Goal: Task Accomplishment & Management: Use online tool/utility

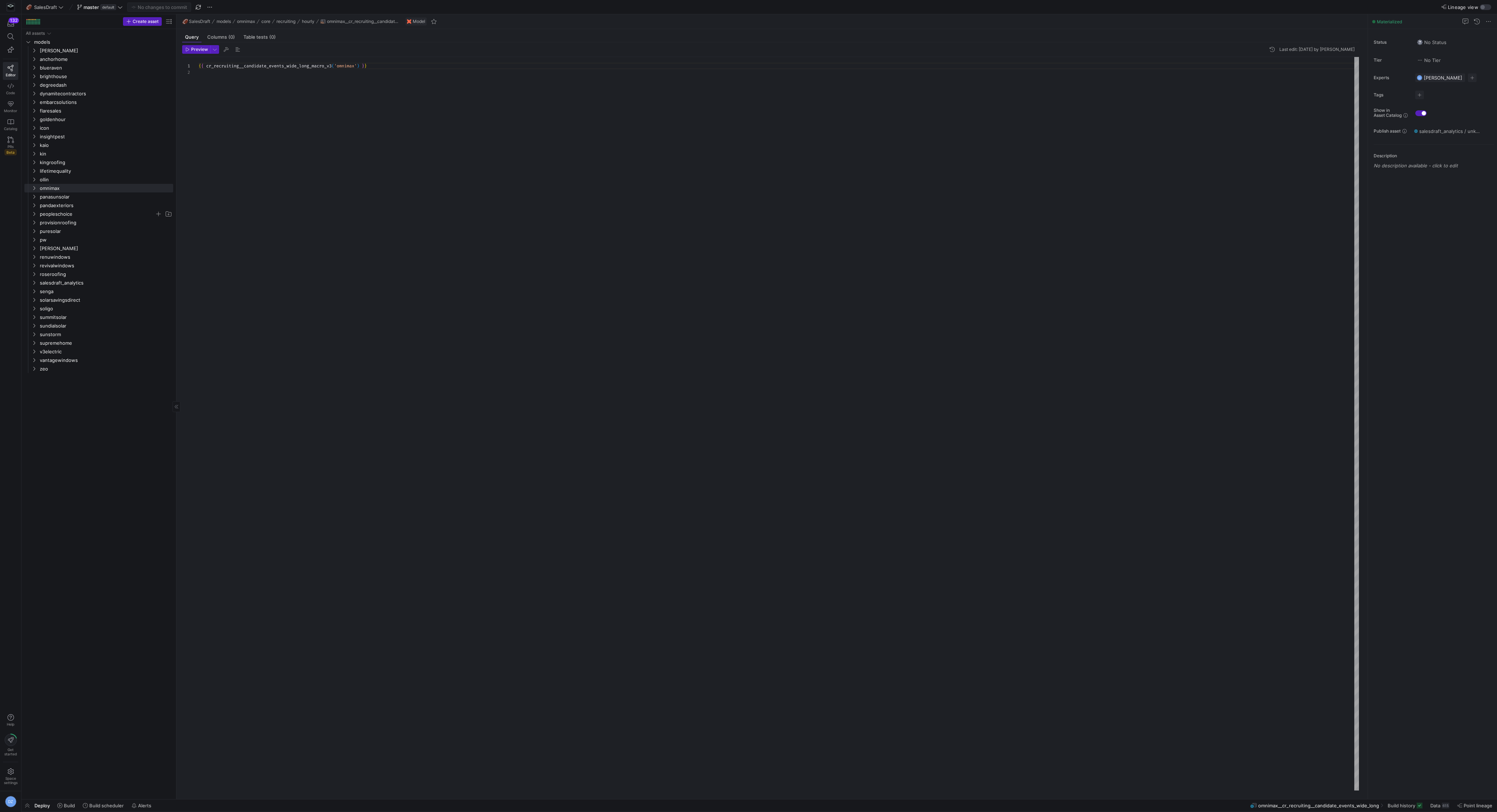
scroll to position [6, 0]
click at [81, 280] on span "salesdraft_analytics" at bounding box center [97, 283] width 115 height 8
click at [79, 307] on span "sources" at bounding box center [100, 308] width 109 height 8
click at [89, 52] on span "[PERSON_NAME]" at bounding box center [97, 51] width 115 height 8
click at [82, 74] on span "sources" at bounding box center [100, 77] width 109 height 8
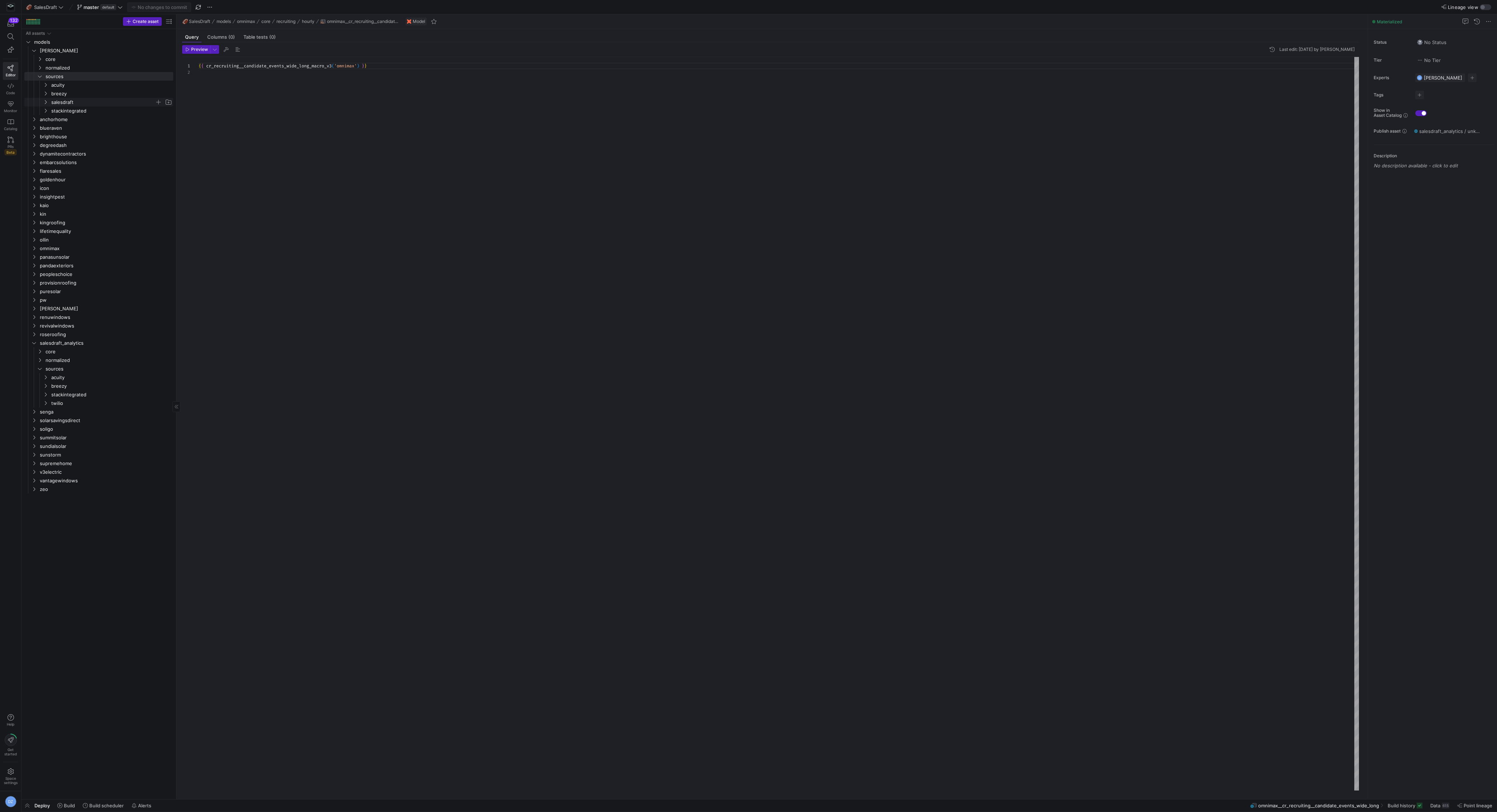
click at [77, 105] on span "salesdraft" at bounding box center [103, 102] width 103 height 8
click at [84, 116] on span "staging" at bounding box center [106, 120] width 98 height 8
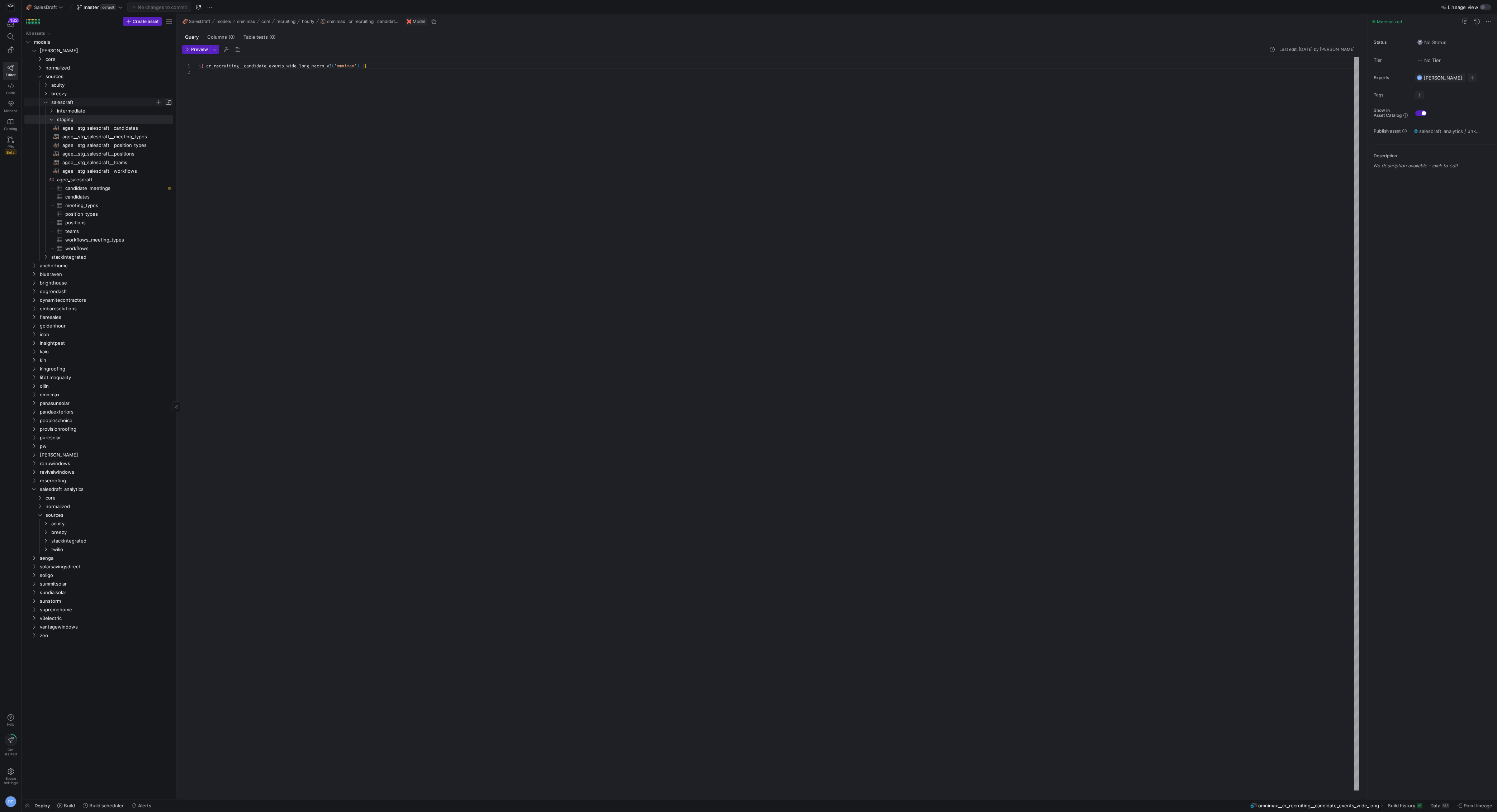
click at [74, 103] on span "salesdraft" at bounding box center [103, 102] width 103 height 8
click at [95, 128] on span "Copy" at bounding box center [105, 127] width 40 height 10
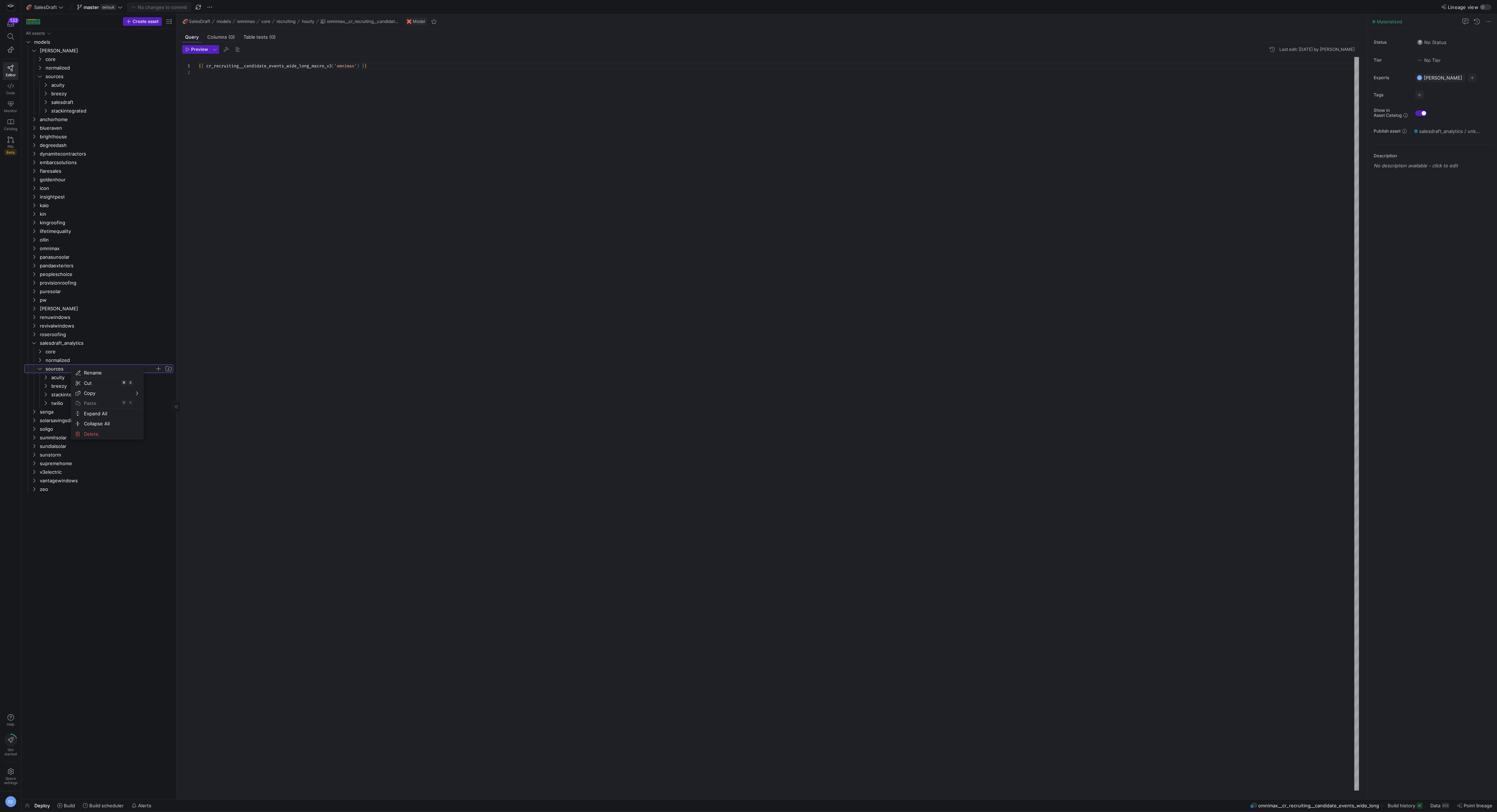
click at [56, 367] on span "sources" at bounding box center [100, 369] width 109 height 8
click at [12, 88] on link "Code" at bounding box center [10, 89] width 16 height 18
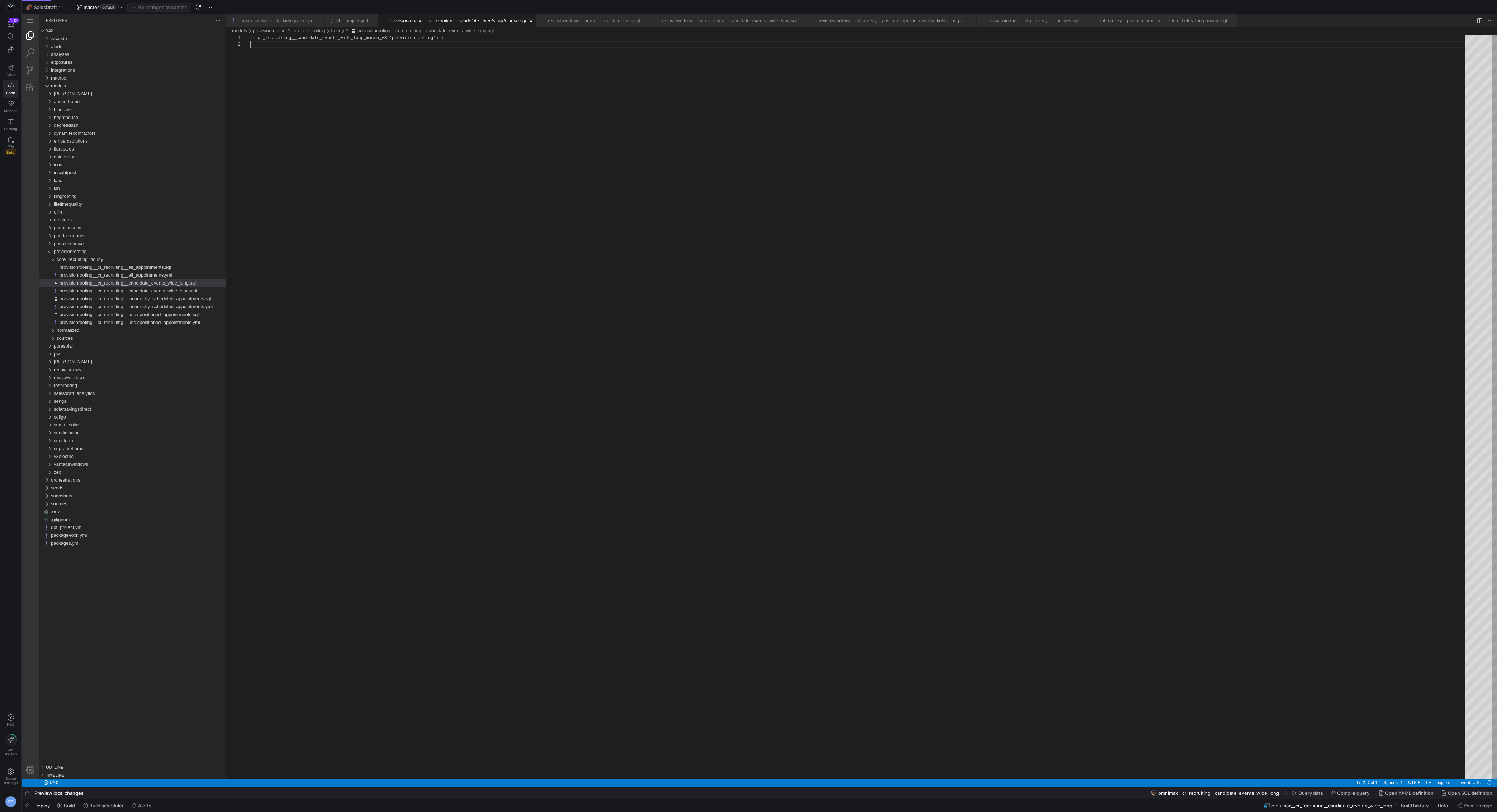
scroll to position [6, 0]
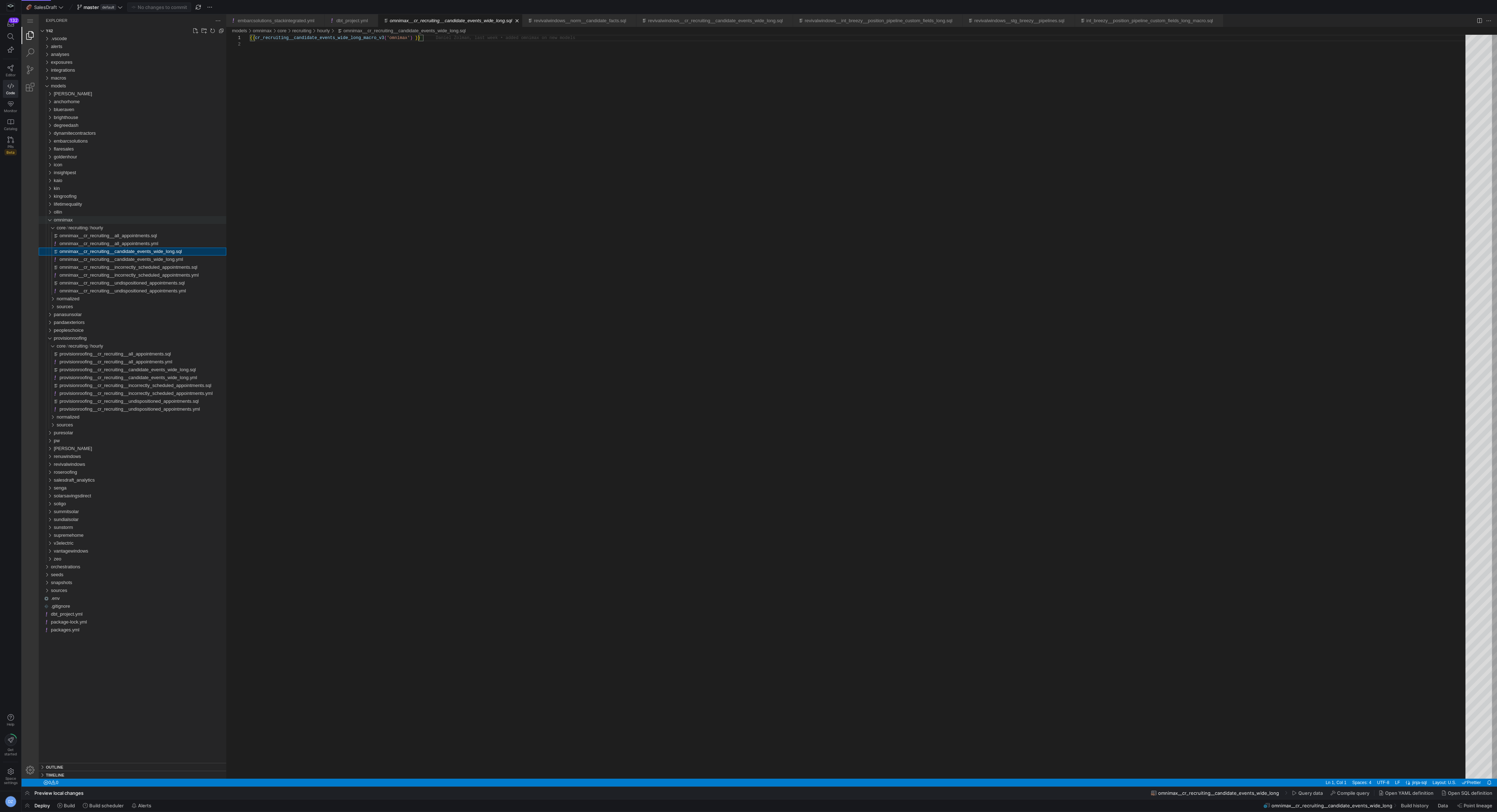
click at [53, 219] on div "omnimax" at bounding box center [48, 220] width 13 height 8
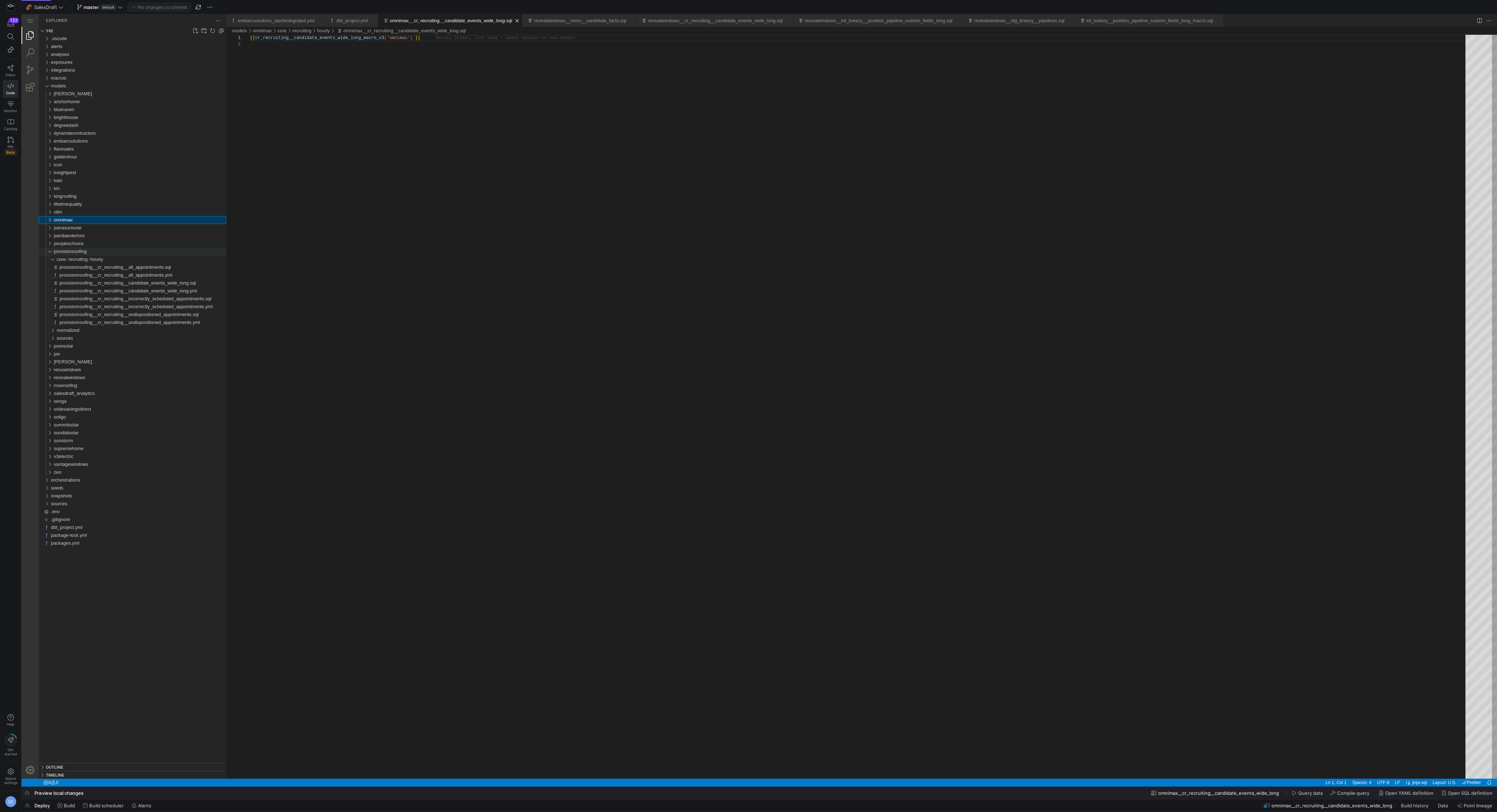
click at [62, 251] on span "provisionroofing" at bounding box center [70, 251] width 33 height 5
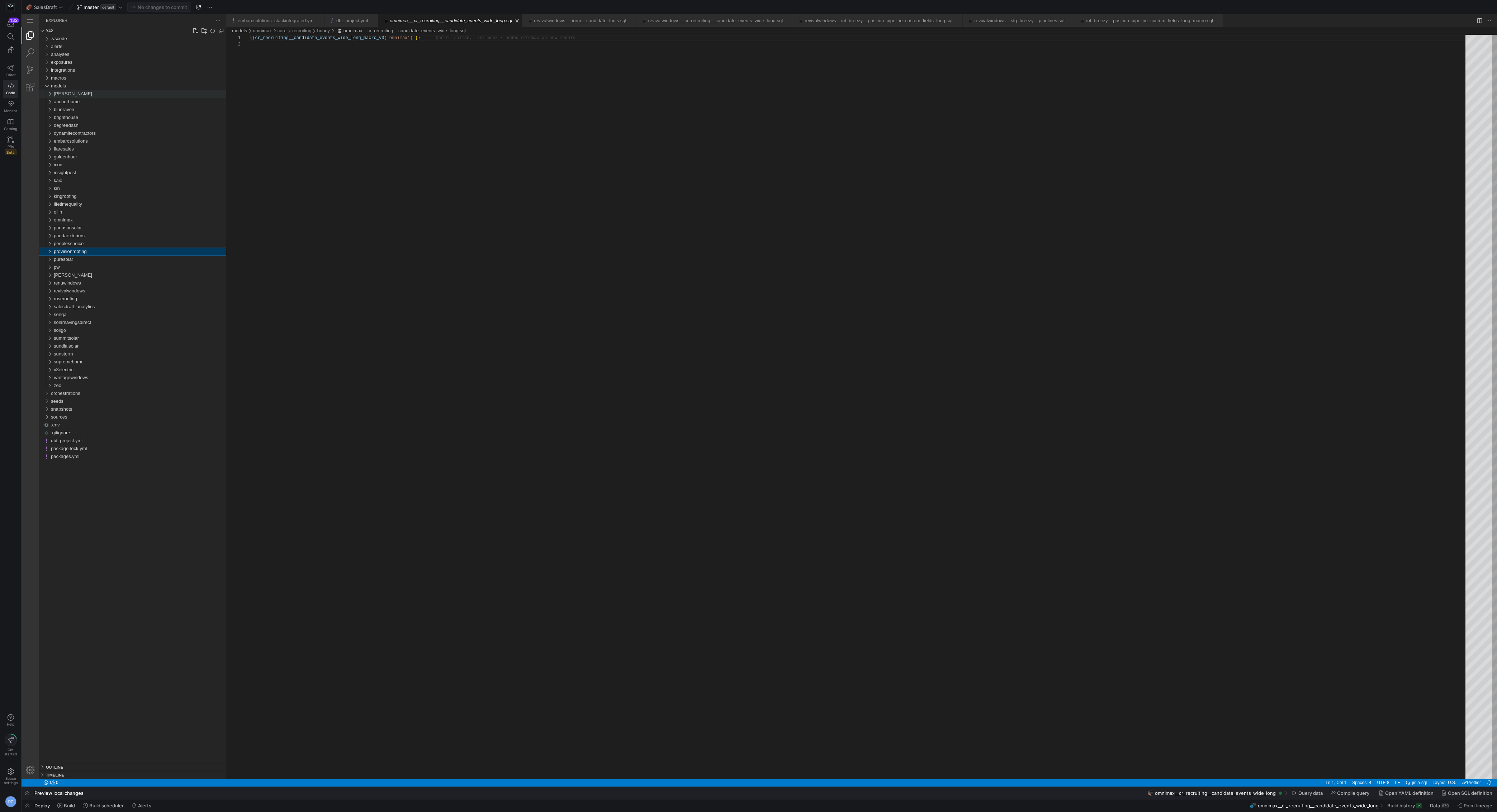
click at [76, 91] on div "[PERSON_NAME]" at bounding box center [140, 94] width 173 height 8
click at [76, 118] on div "sources" at bounding box center [141, 118] width 170 height 8
click at [81, 141] on div "salesdraft" at bounding box center [142, 141] width 167 height 8
click at [81, 142] on div "salesdraft" at bounding box center [142, 141] width 167 height 8
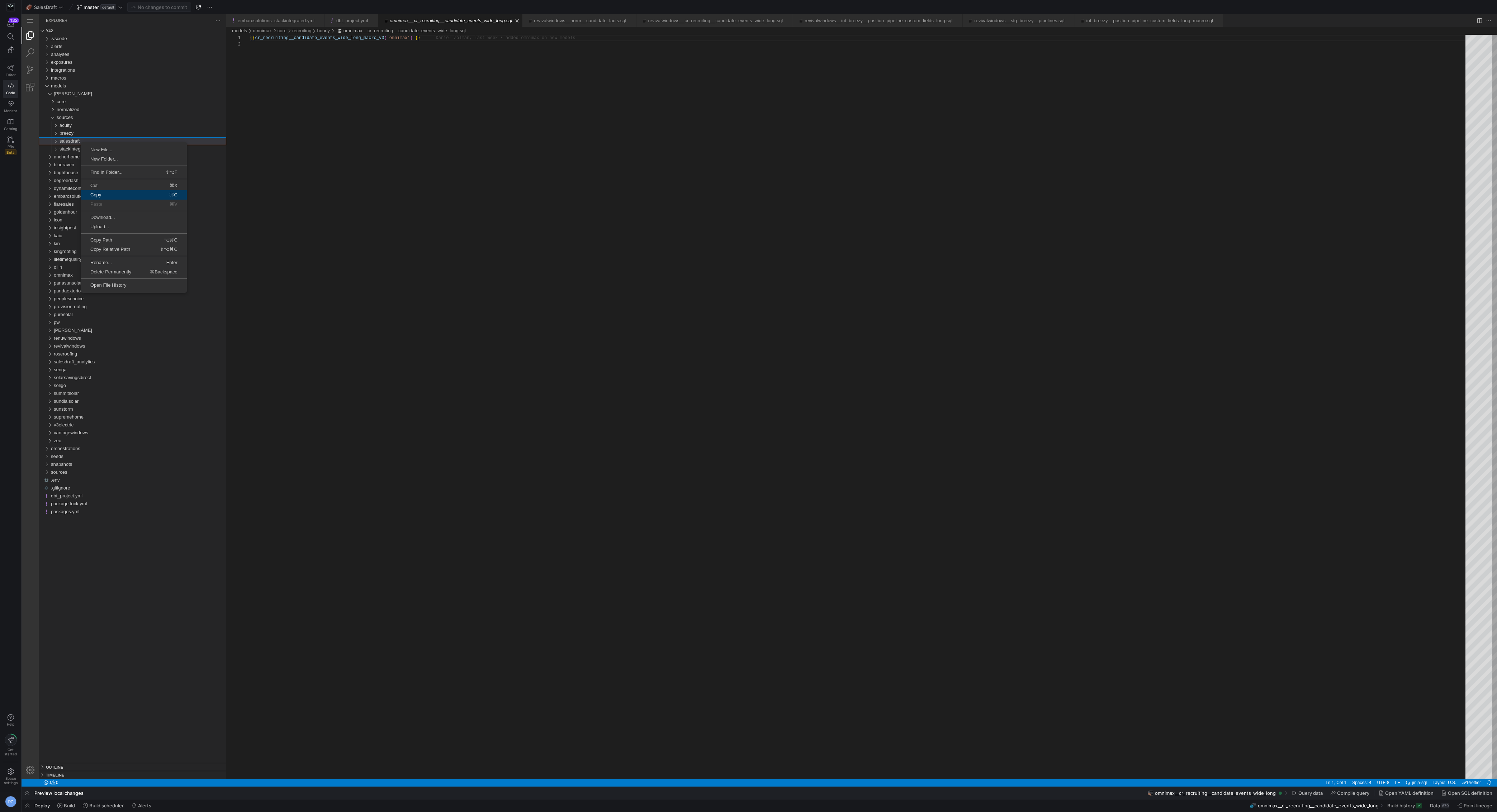
click at [116, 193] on span "Copy" at bounding box center [103, 195] width 46 height 5
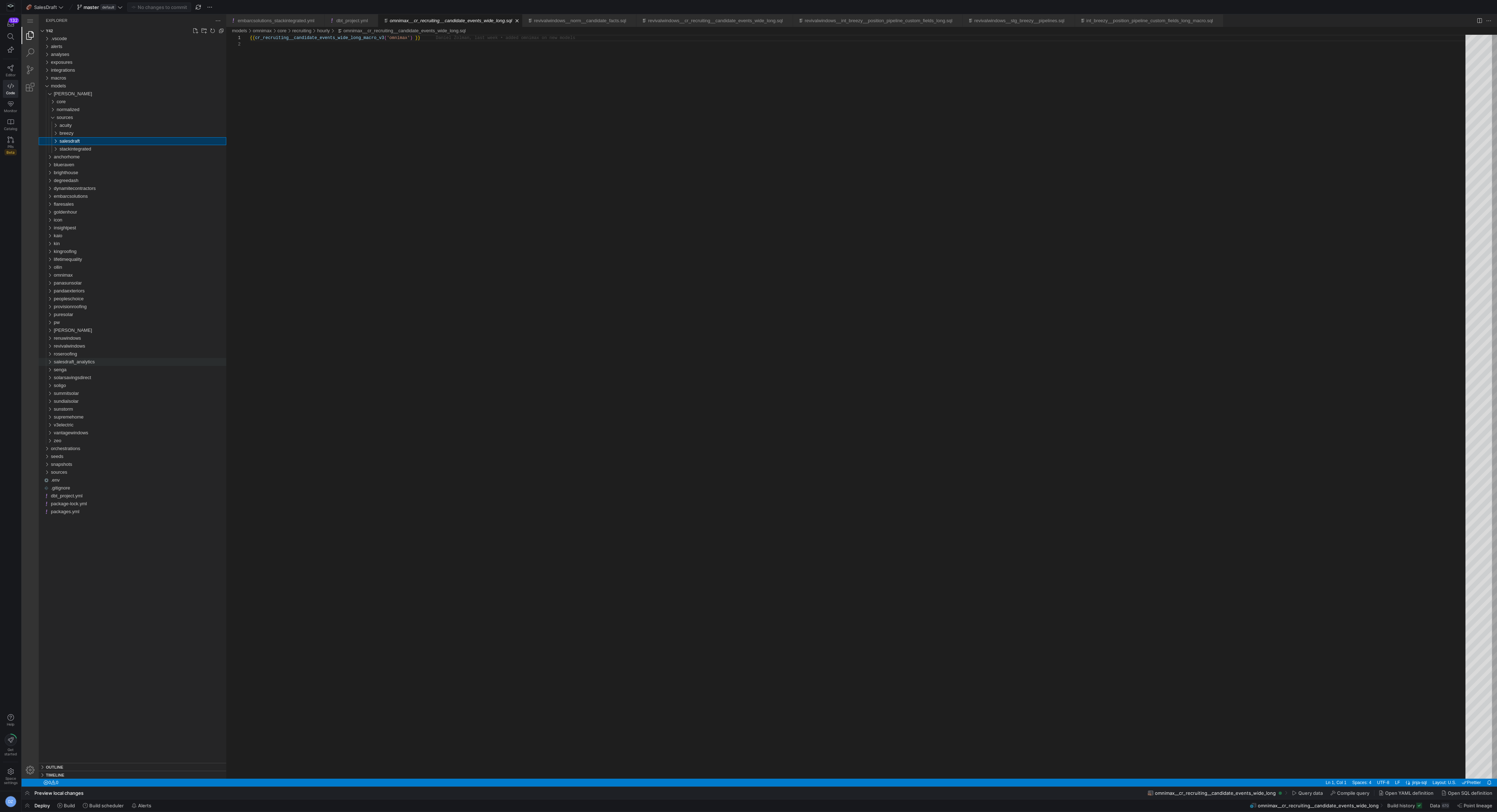
click at [104, 361] on div "salesdraft_analytics" at bounding box center [140, 362] width 173 height 8
click at [92, 385] on div "sources" at bounding box center [141, 386] width 170 height 8
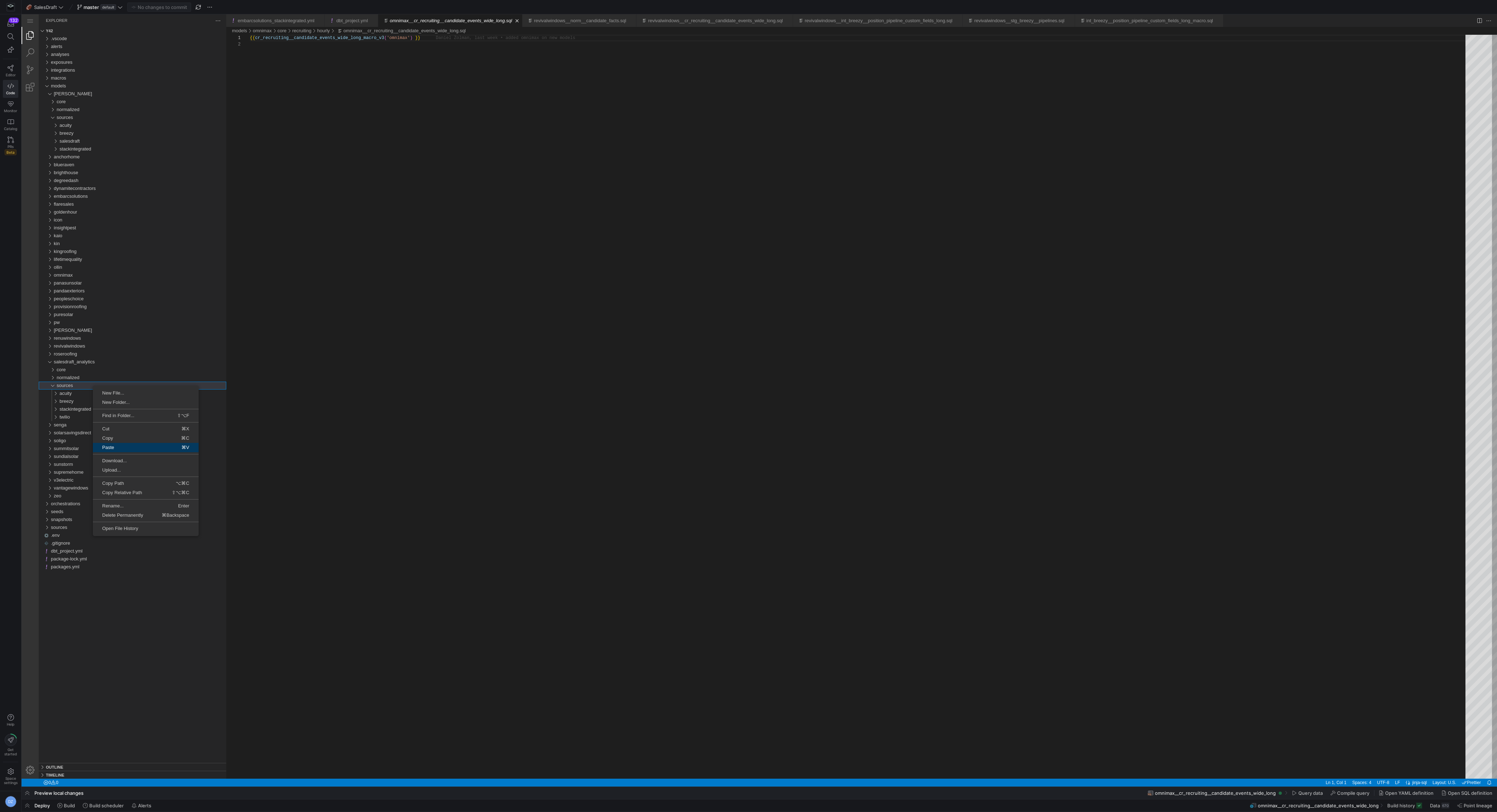
click at [134, 445] on span "Paste" at bounding box center [116, 447] width 47 height 5
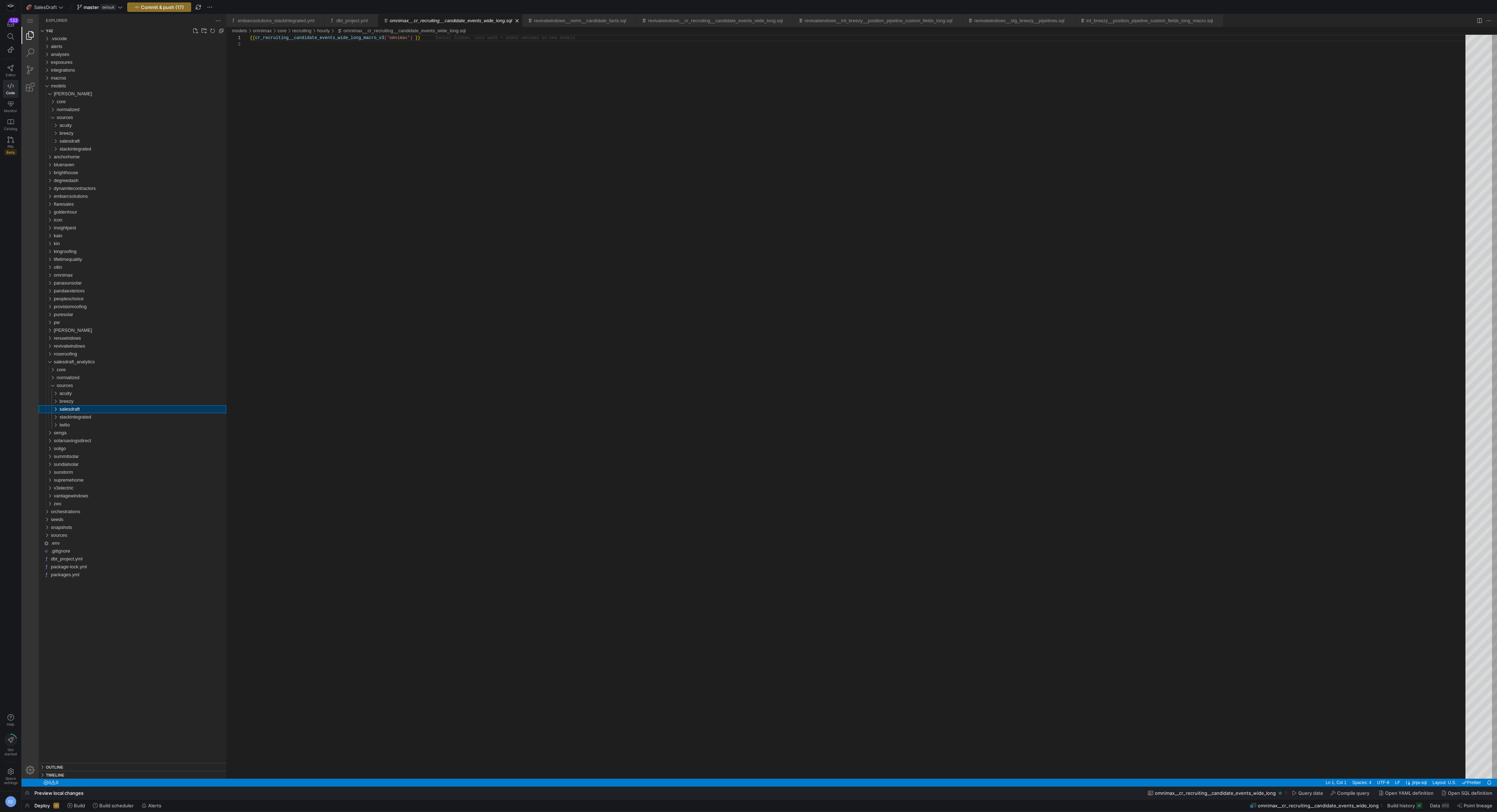
click at [80, 409] on span "salesdraft" at bounding box center [69, 409] width 20 height 5
click at [71, 416] on span "intermediate" at bounding box center [75, 416] width 26 height 5
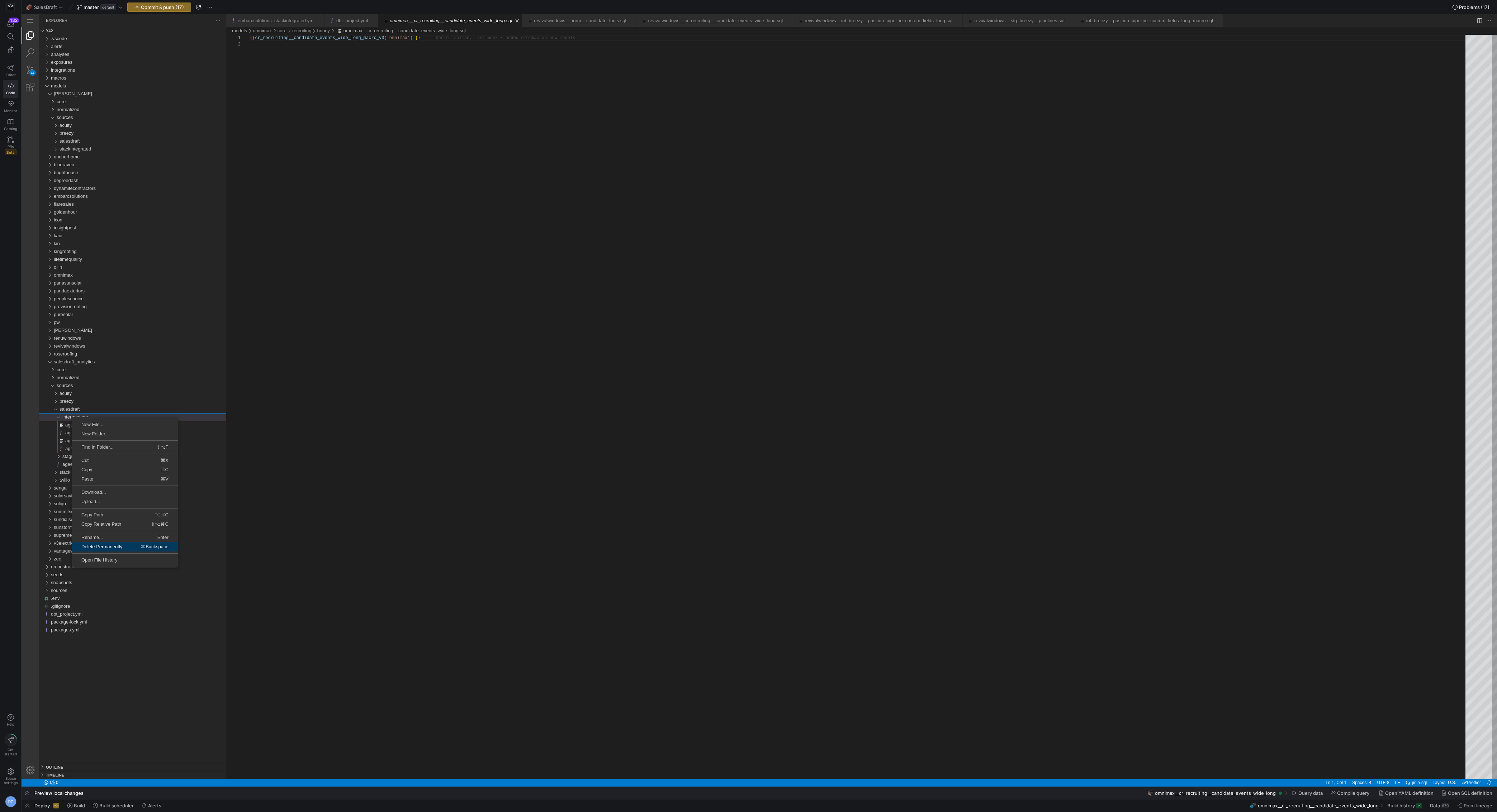
click at [110, 546] on span "Delete Permanently" at bounding box center [102, 547] width 59 height 5
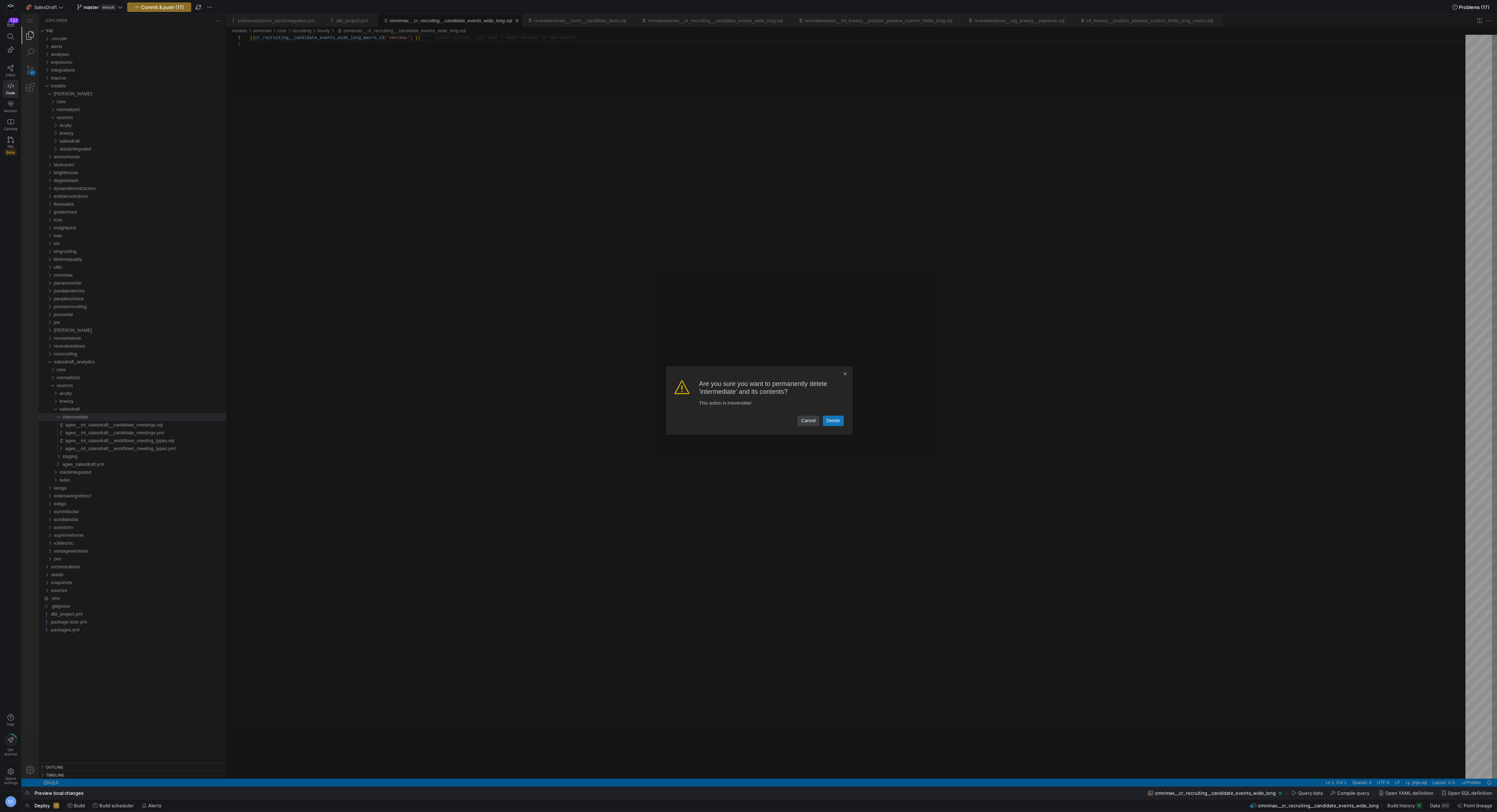
click at [827, 422] on link "Delete" at bounding box center [833, 421] width 21 height 10
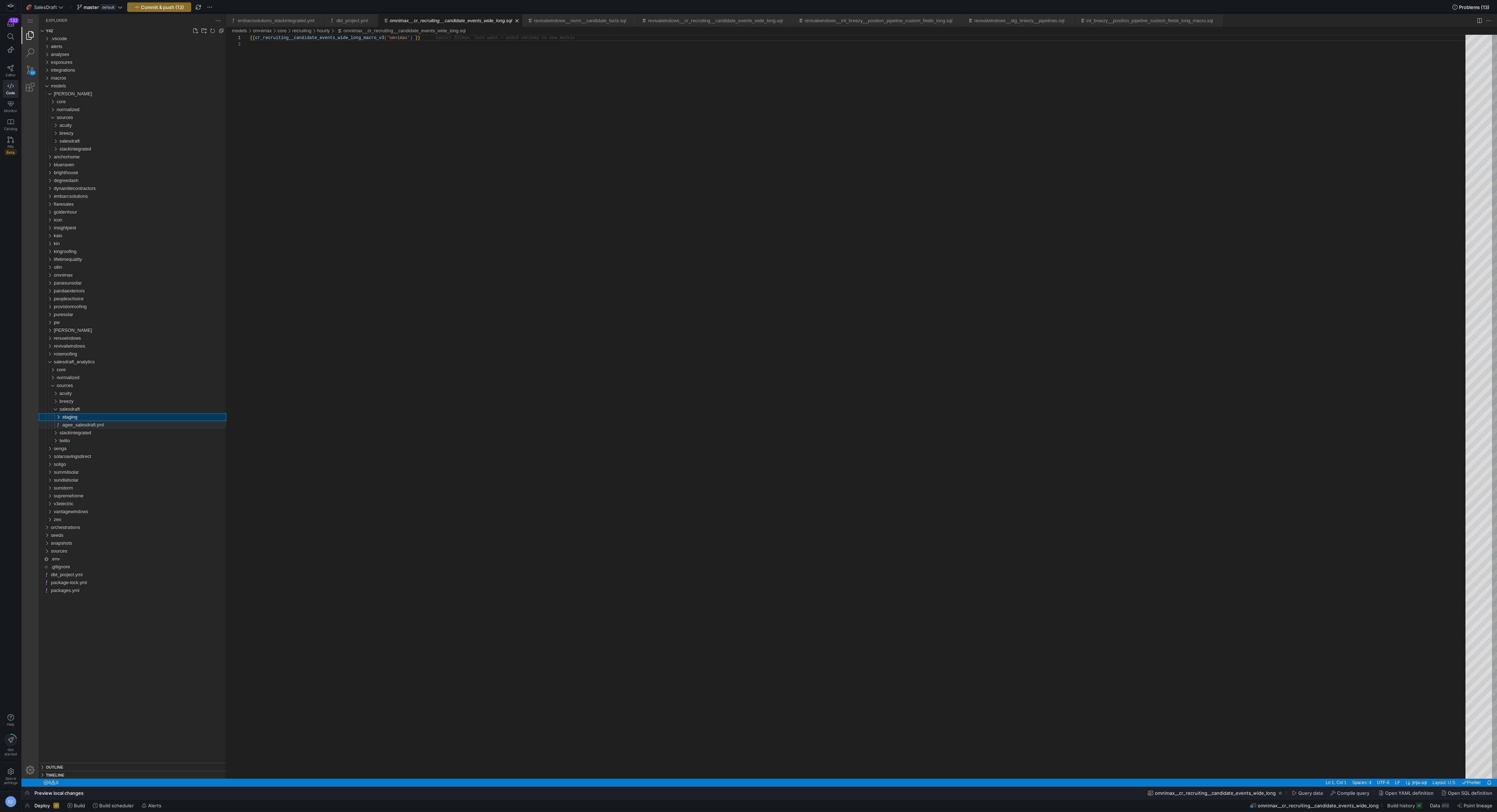
click at [97, 425] on span "agee_salesdraft.yml" at bounding box center [83, 425] width 42 height 5
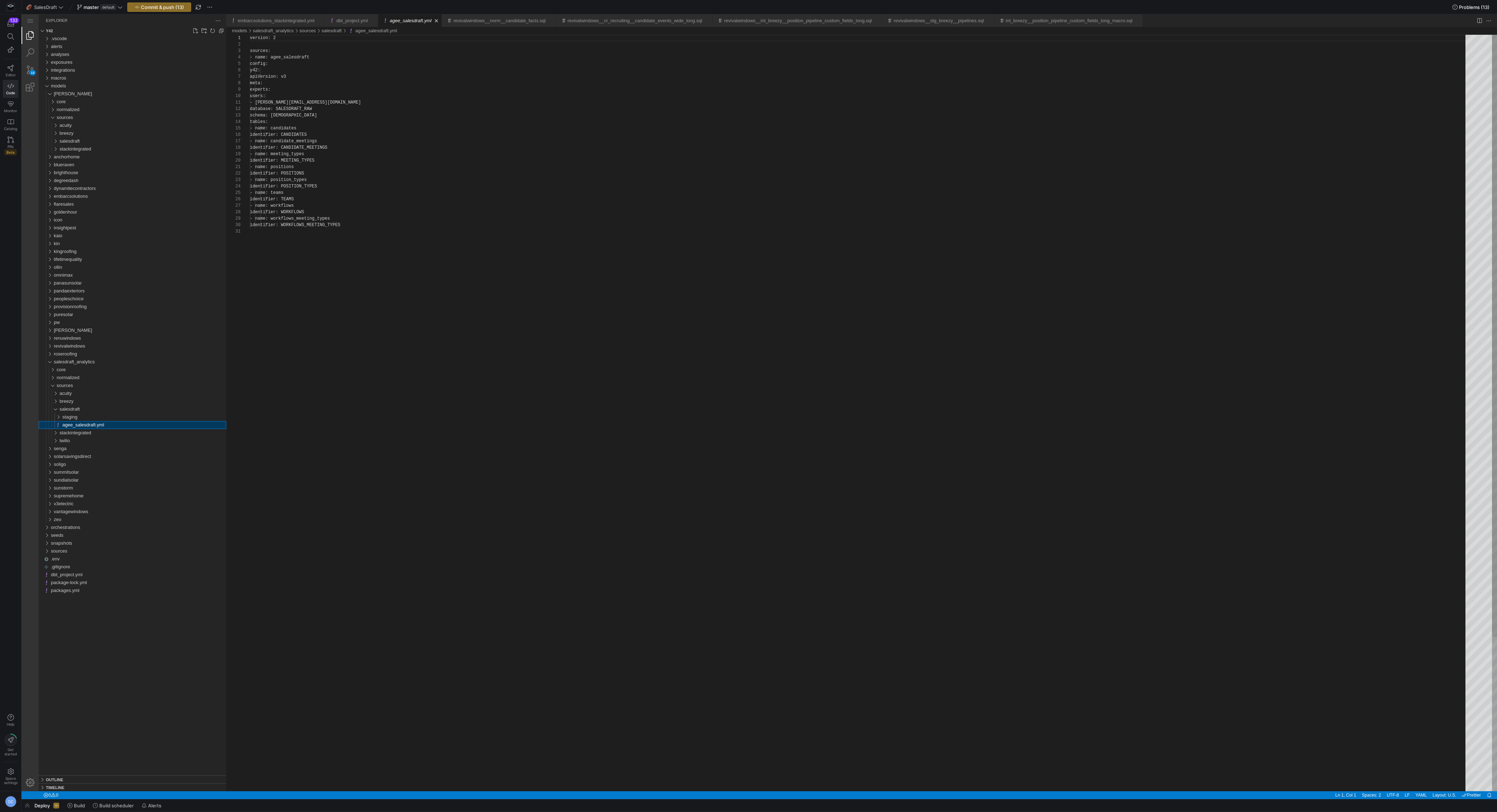
scroll to position [64, 0]
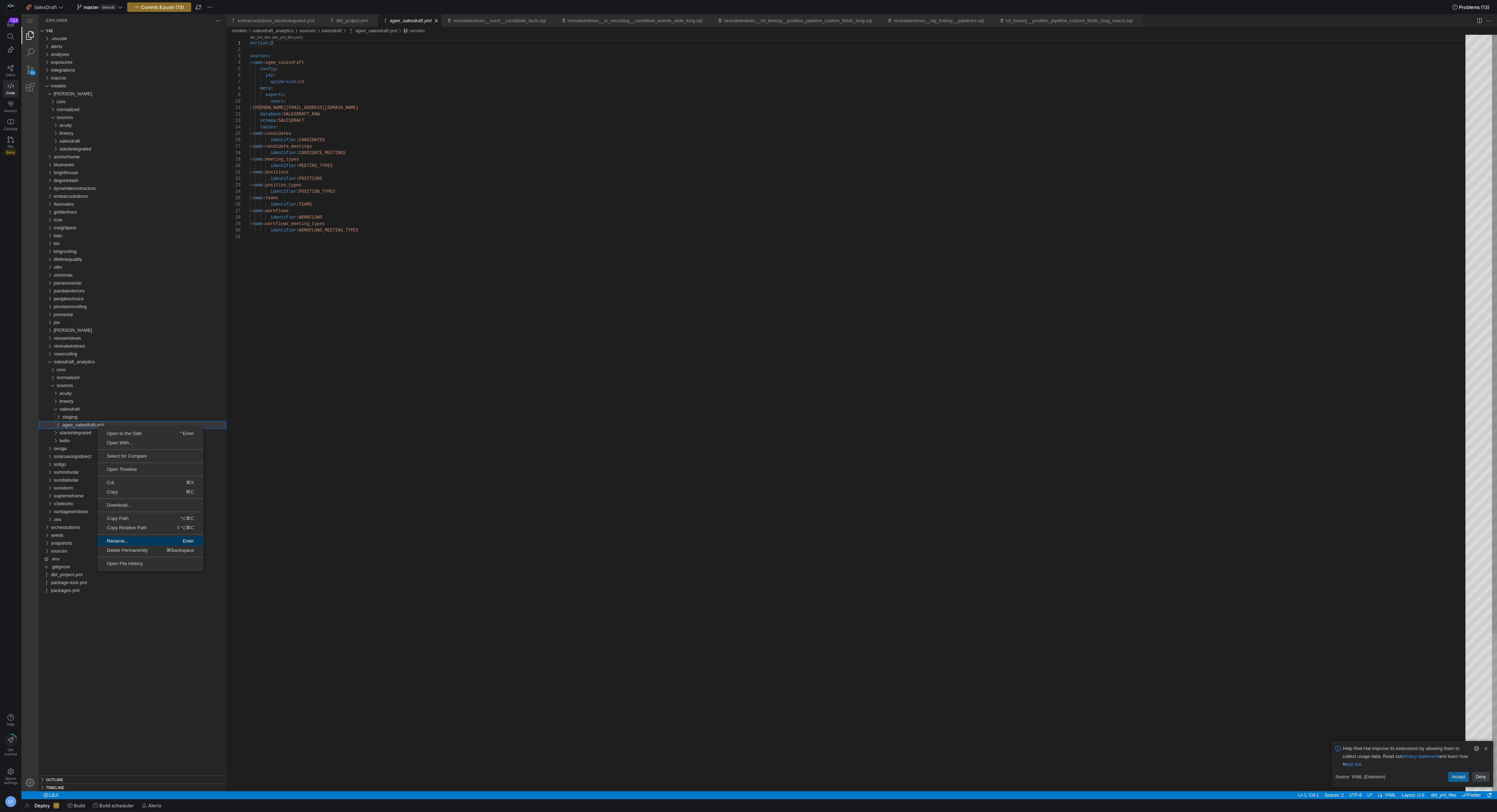
click at [130, 538] on span "Rename..." at bounding box center [123, 541] width 52 height 5
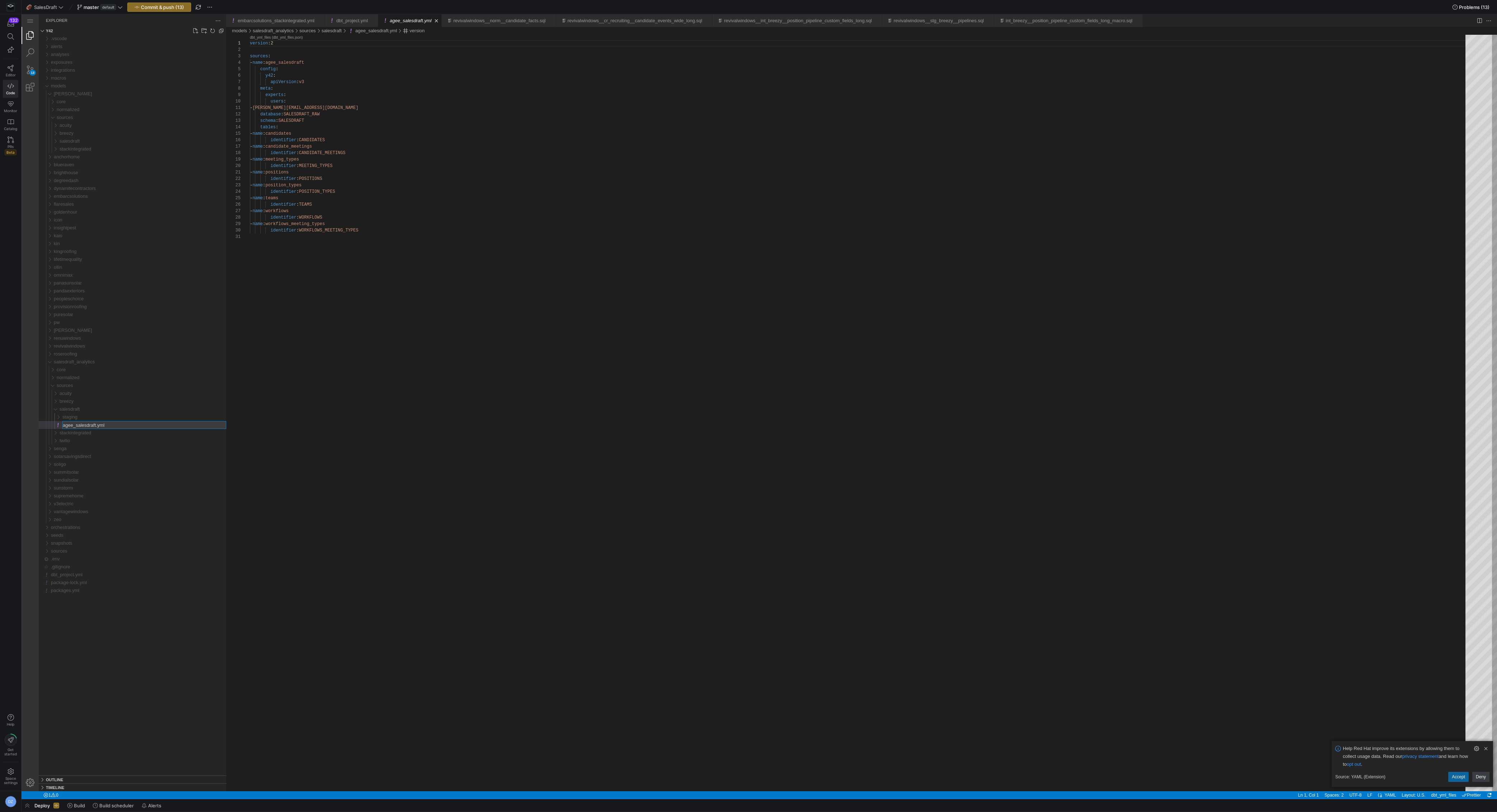
click at [76, 425] on input "agee_salesdraft.yml" at bounding box center [144, 425] width 163 height 7
type input "salesdraft_salesdraft.yml"
click at [321, 123] on div "version : 2 sources : - name : agee_salesdraft config : y42 : apiVersion : v3 m…" at bounding box center [860, 512] width 1220 height 955
click at [289, 64] on div "version : 2 sources : - name : agee_salesdraft config : y42 : apiVersion : v3 m…" at bounding box center [860, 512] width 1220 height 955
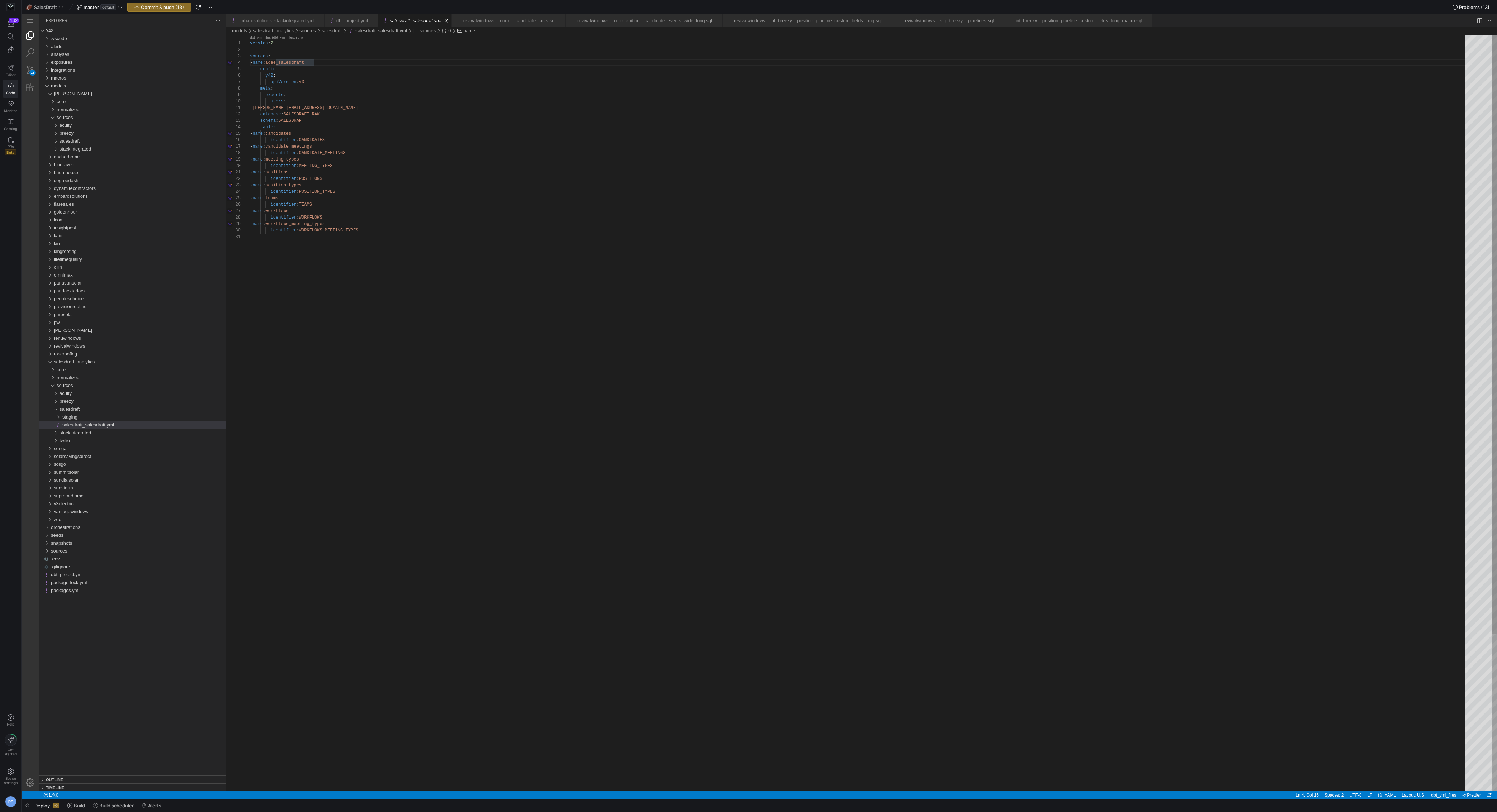
scroll to position [19, 64]
paste textarea "salesdraft"
click at [343, 113] on div "version : 2 sources : - name : salesdraft_salesdraft config : y42 : apiVersion …" at bounding box center [860, 512] width 1220 height 955
click at [345, 131] on div "version : 2 sources : - name : salesdraft_salesdraft config : y42 : apiVersion …" at bounding box center [860, 512] width 1220 height 955
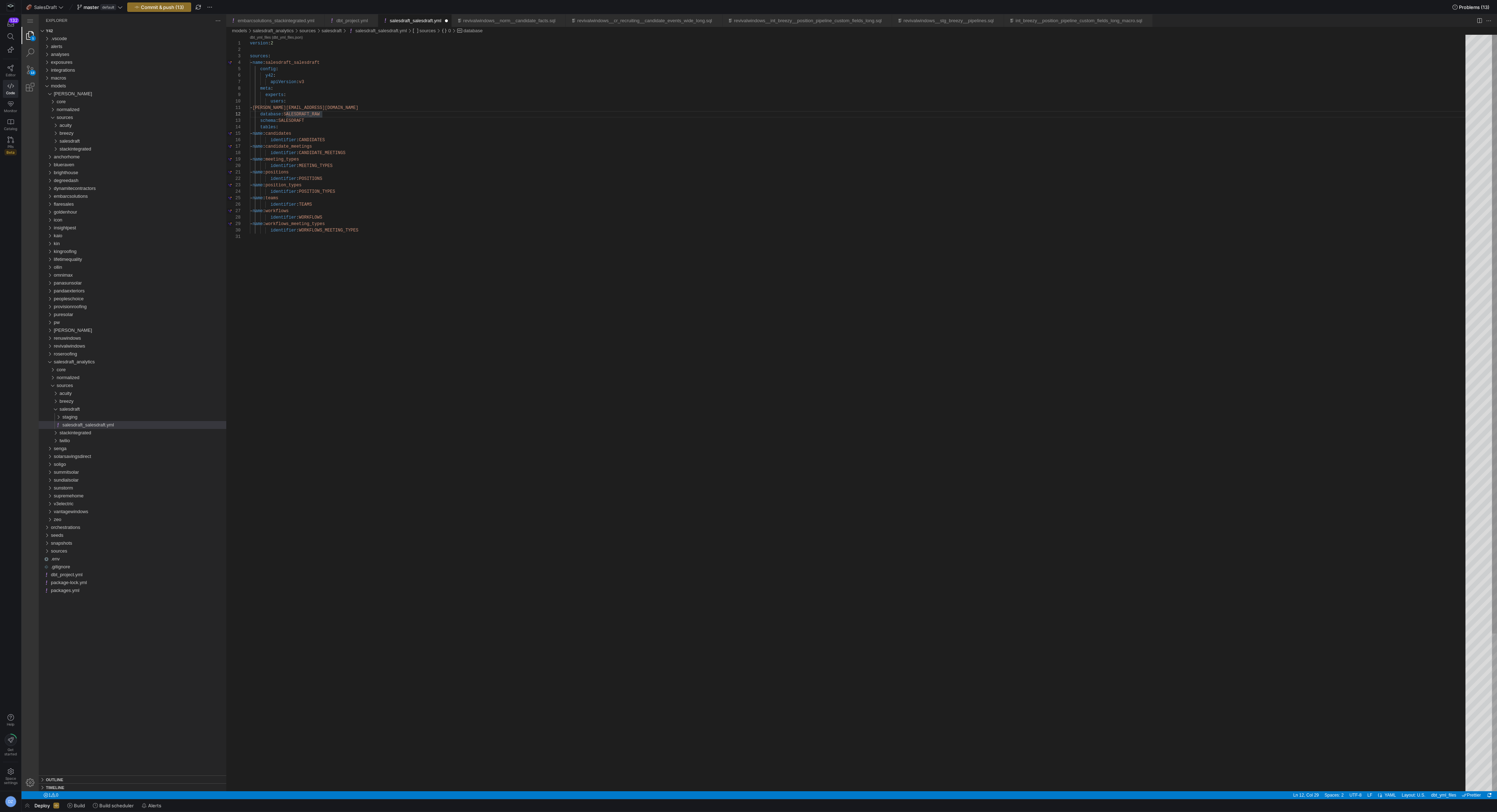
scroll to position [26, 62]
click at [353, 165] on div "version : 2 sources : - name : salesdraft_salesdraft config : y42 : apiVersion …" at bounding box center [860, 512] width 1220 height 955
type textarea "- name: positions identifier: POSITIONS - name: position_types identifier: POSI…"
click at [381, 222] on div "version : 2 sources : - name : salesdraft_salesdraft config : y42 : apiVersion …" at bounding box center [860, 512] width 1220 height 955
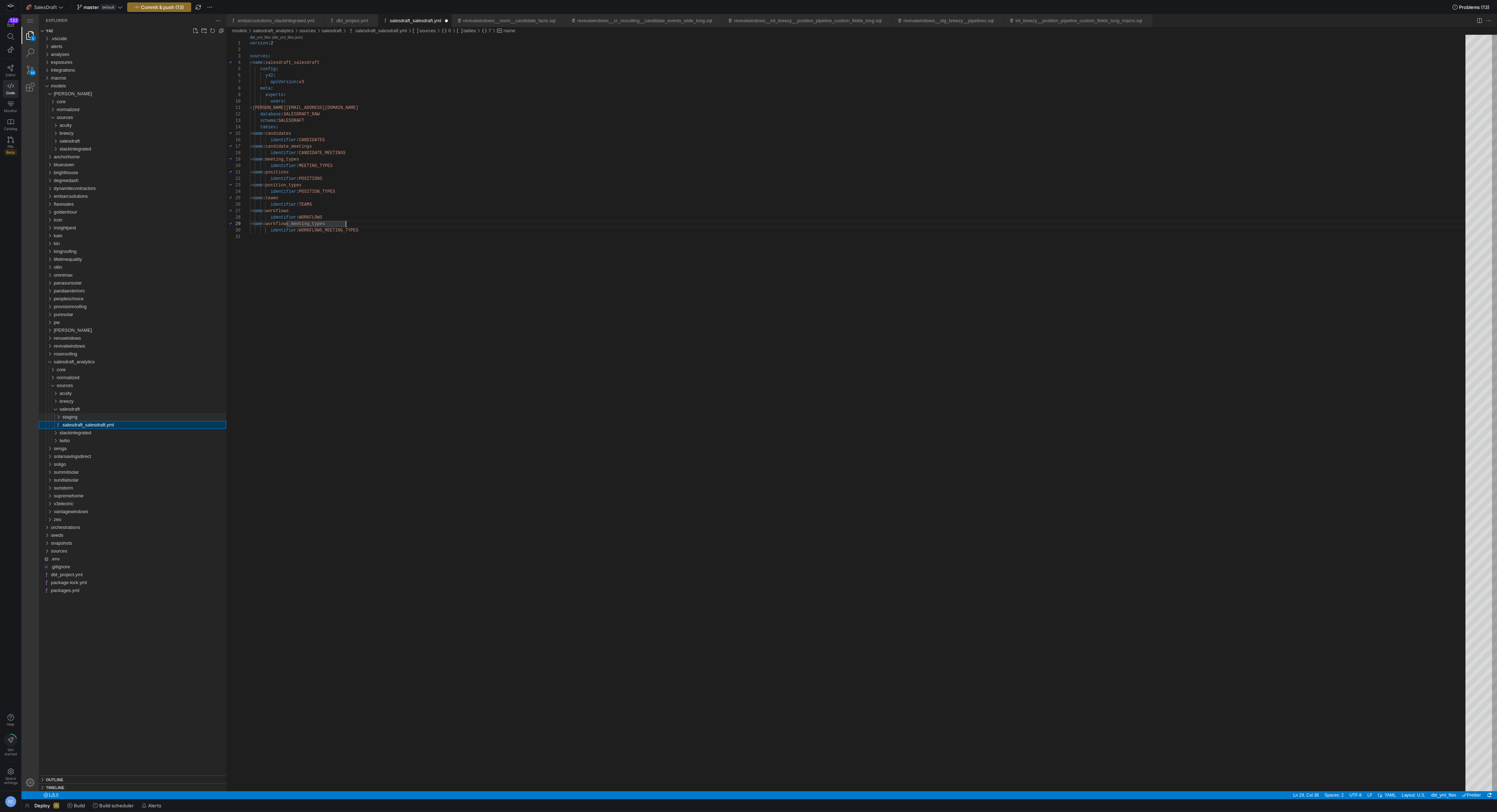
click at [116, 416] on div "staging" at bounding box center [144, 417] width 164 height 8
click at [113, 441] on span "agee__stg_salesdraft__meeting_types.sql" at bounding box center [109, 440] width 88 height 5
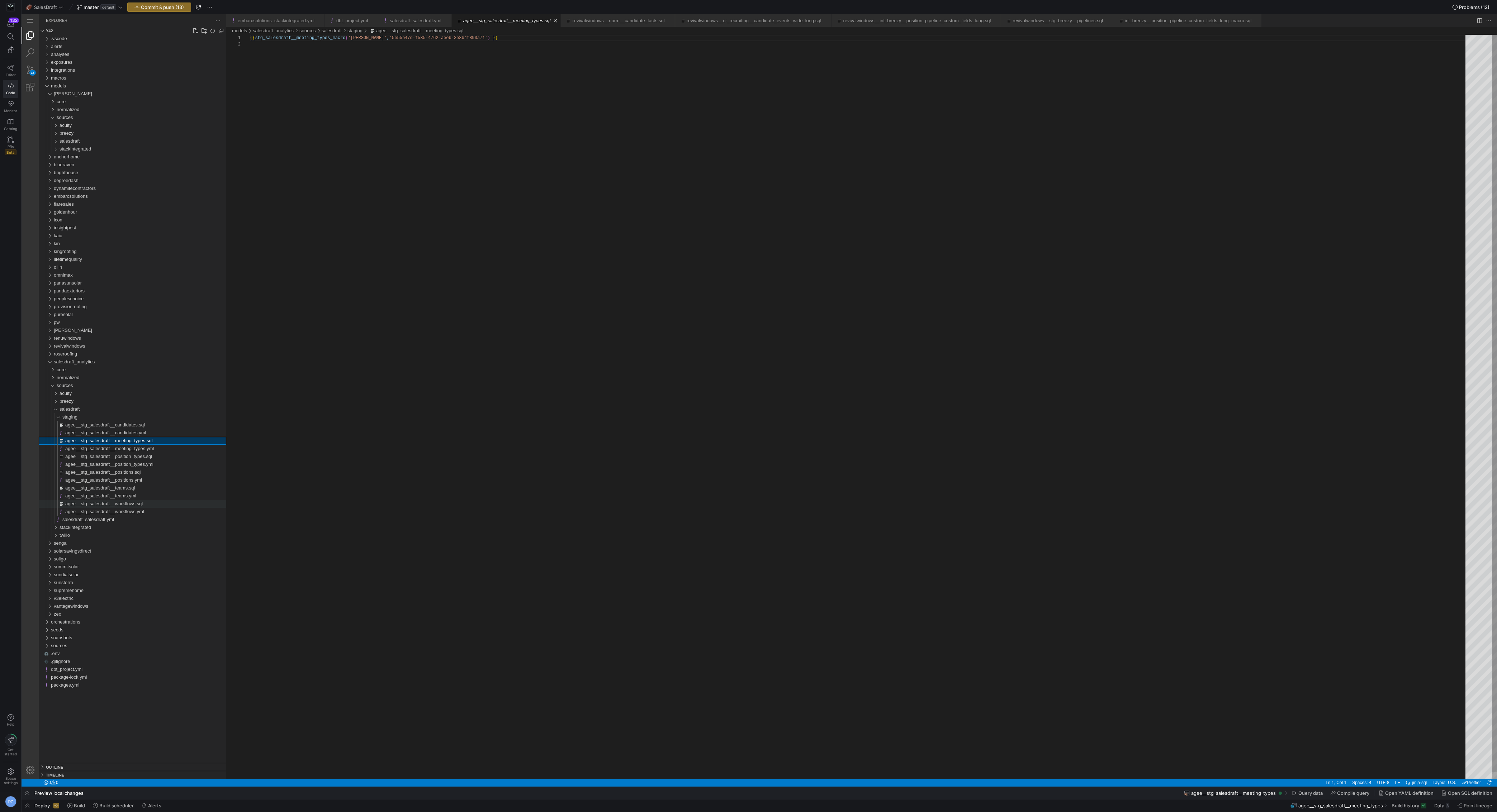
scroll to position [6, 0]
click at [125, 511] on span "agee__stg_salesdraft__workflows.yml" at bounding box center [105, 511] width 79 height 5
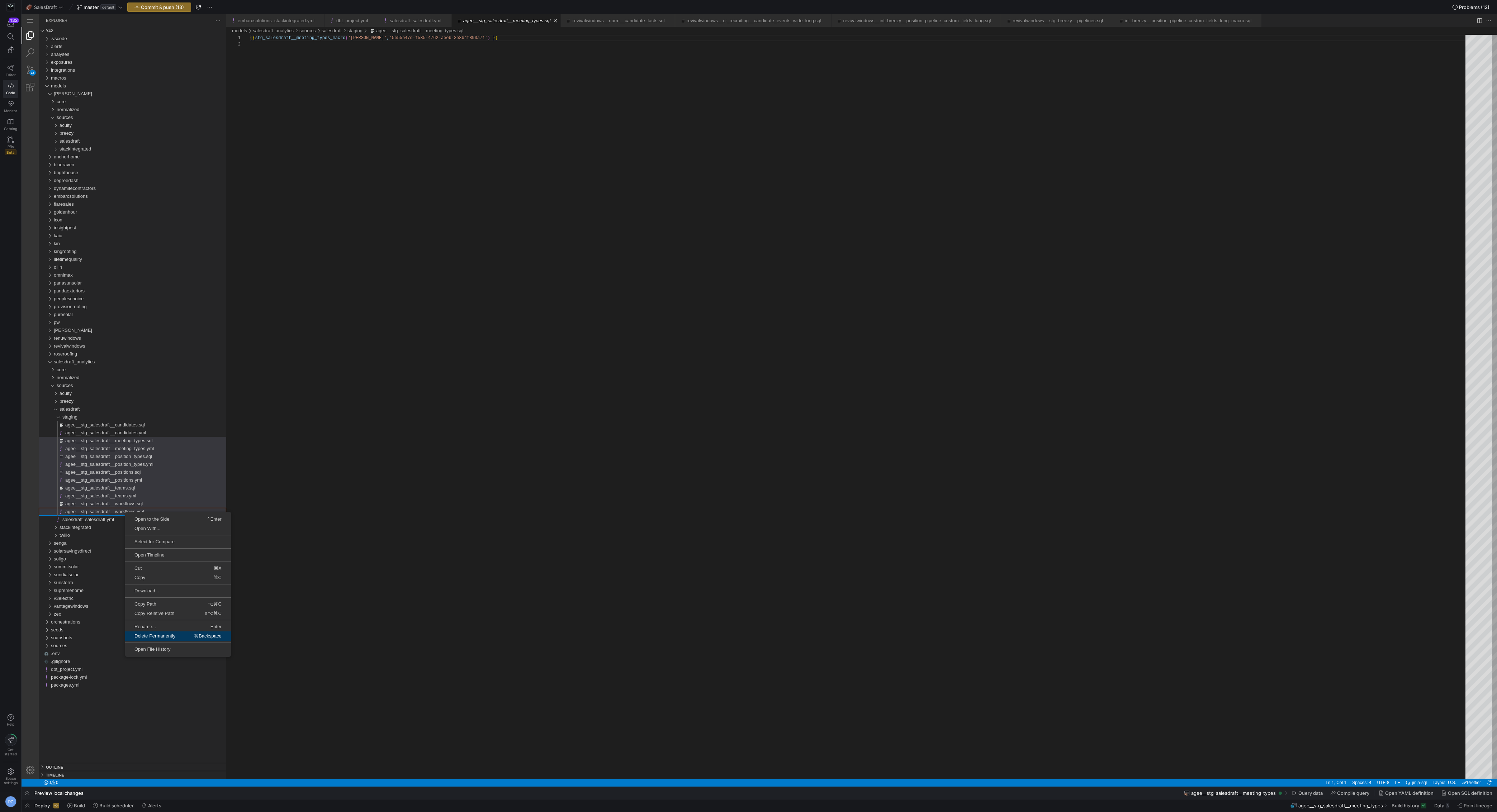
click at [174, 635] on span "Delete Permanently" at bounding box center [155, 636] width 59 height 5
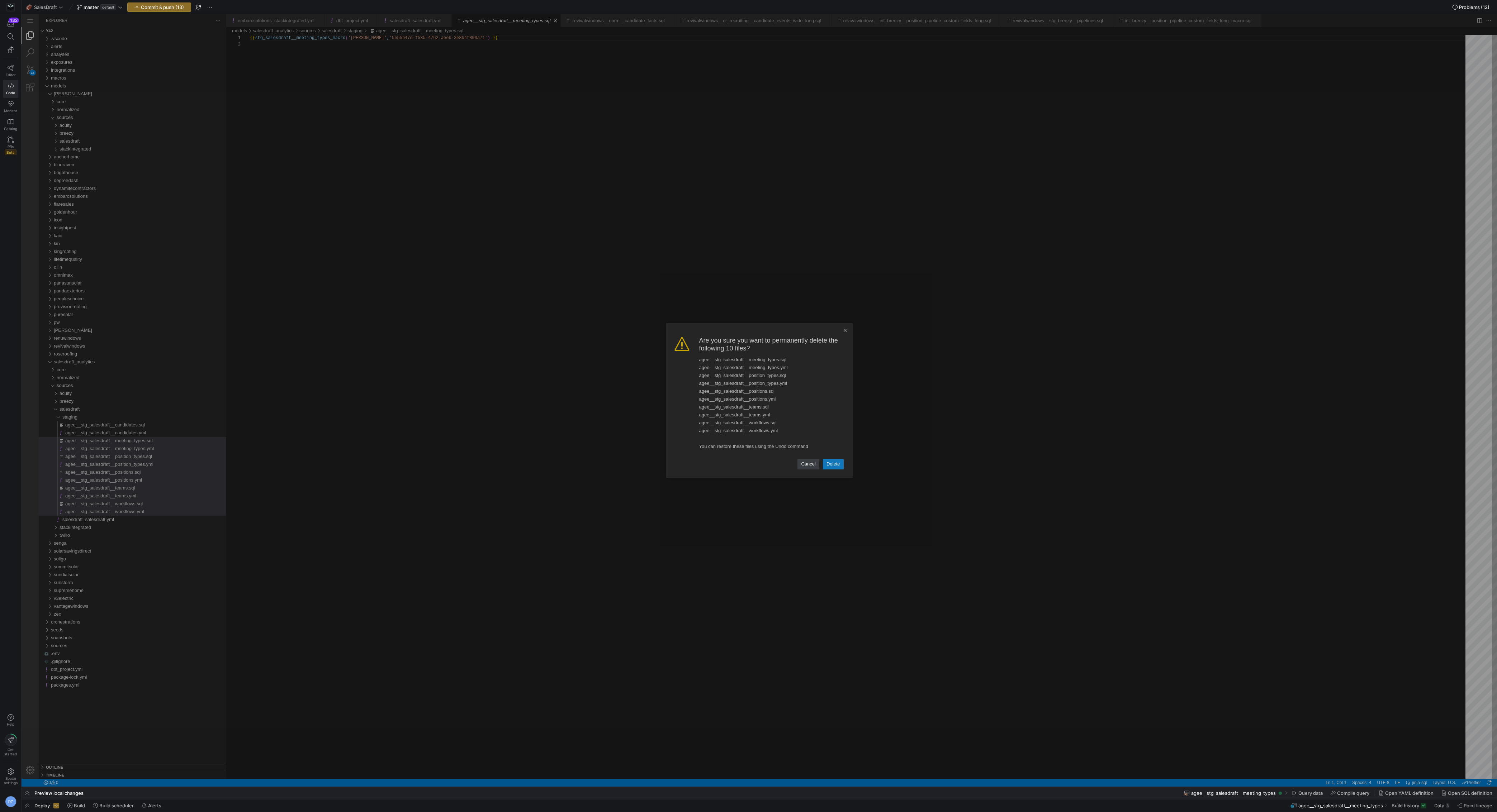
click at [832, 462] on link "Delete" at bounding box center [833, 464] width 21 height 10
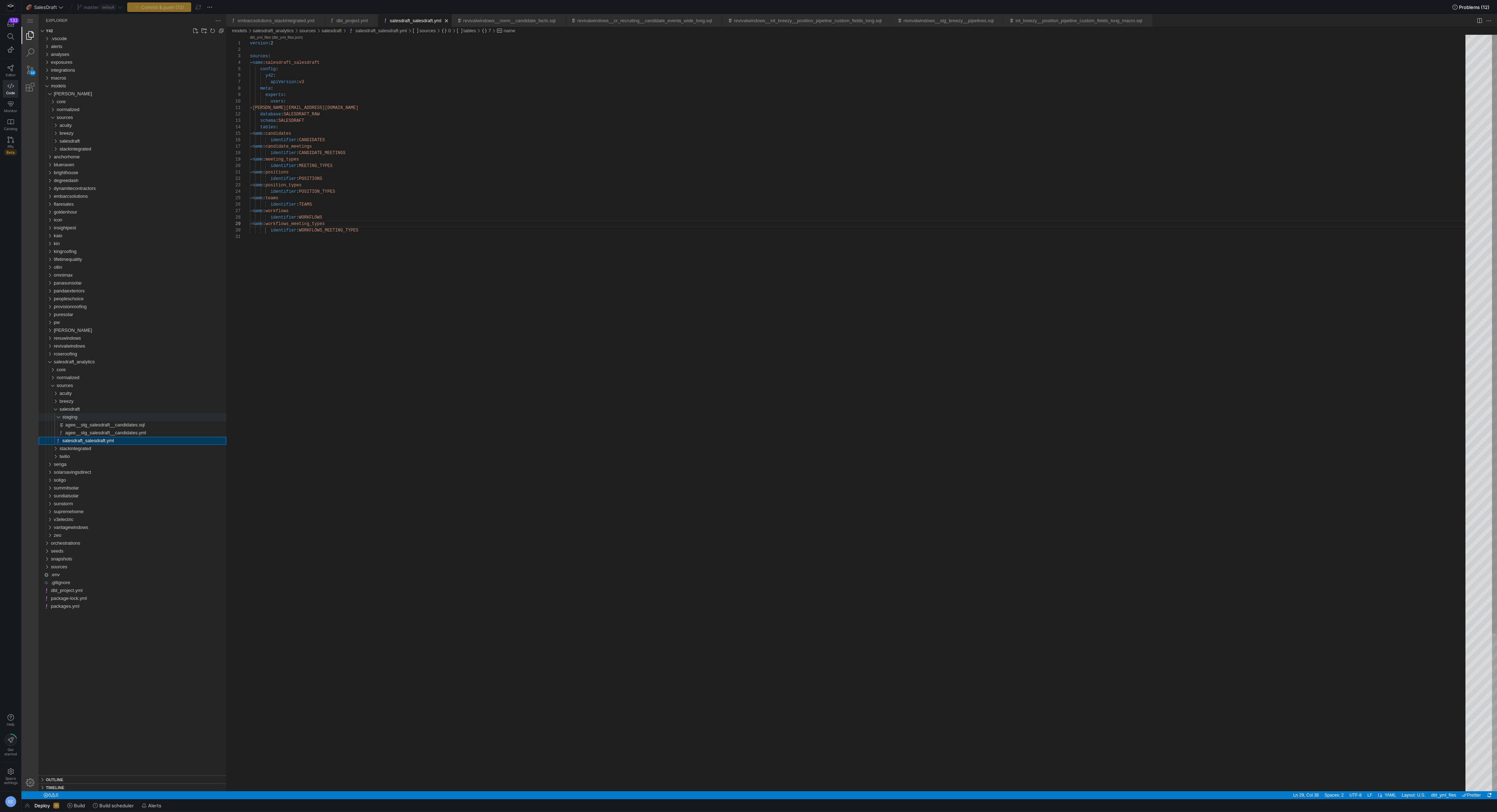
scroll to position [64, 95]
click at [119, 545] on span "Rename..." at bounding box center [108, 547] width 52 height 5
type input "salesdraft__stg_salesdraft__candidates.yml"
type input "salesdraft__stg_salesdraft__candidates.sql"
click at [155, 422] on span "salesdraft__stg_salesdraft__candidates.sql" at bounding box center [110, 425] width 89 height 5
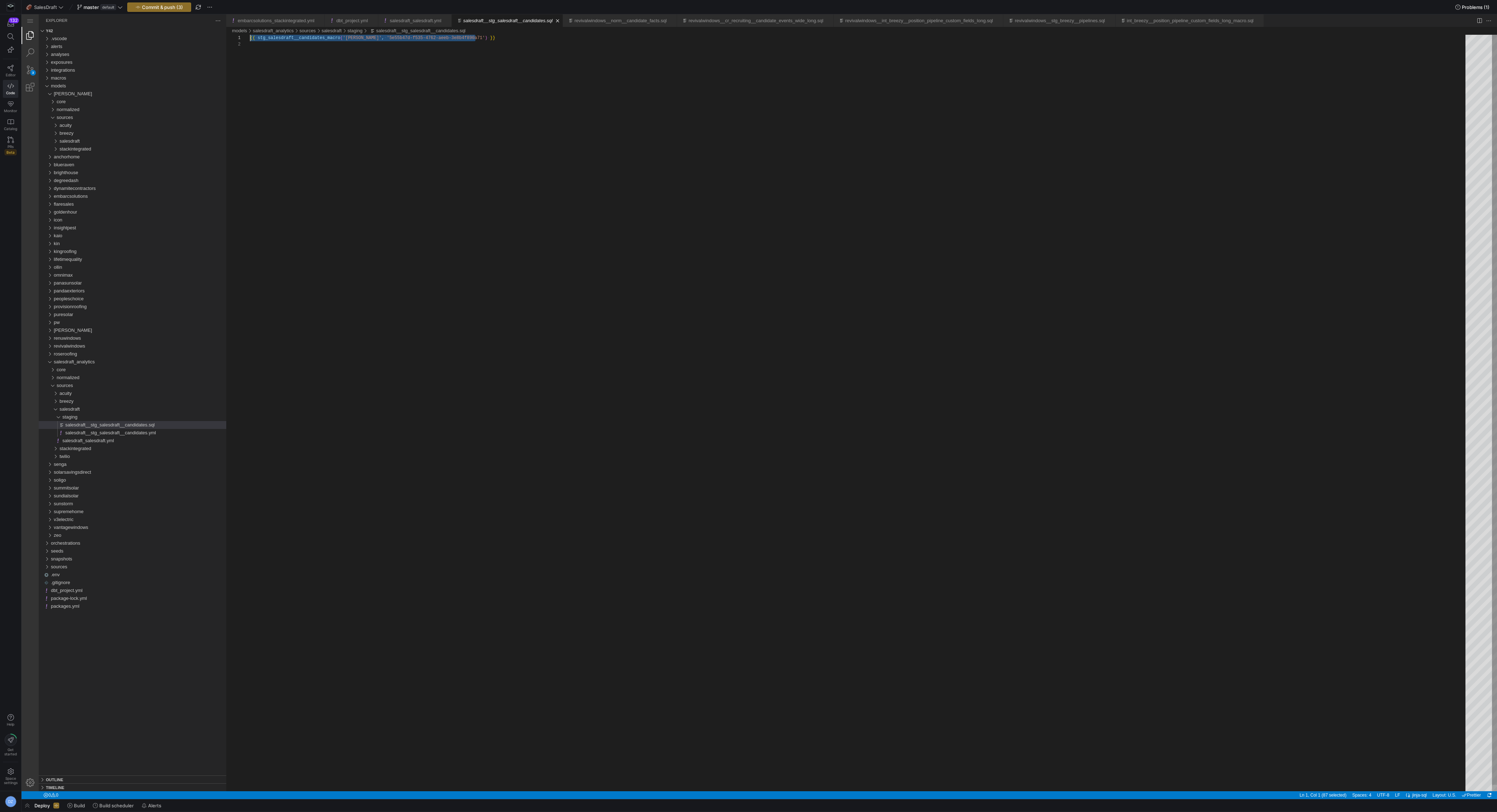
drag, startPoint x: 459, startPoint y: 44, endPoint x: 242, endPoint y: 36, distance: 217.1
click at [250, 36] on div "{{ ·‌ stg_salesdraft__candidates_macro ( '[PERSON_NAME]' , ·‌ '5e55b47d-f535-47…" at bounding box center [860, 416] width 1220 height 763
click at [345, 76] on div "select * from {{ source ( 'salesdraft_salesdraft' , 'candidates' ) } }" at bounding box center [860, 413] width 1220 height 756
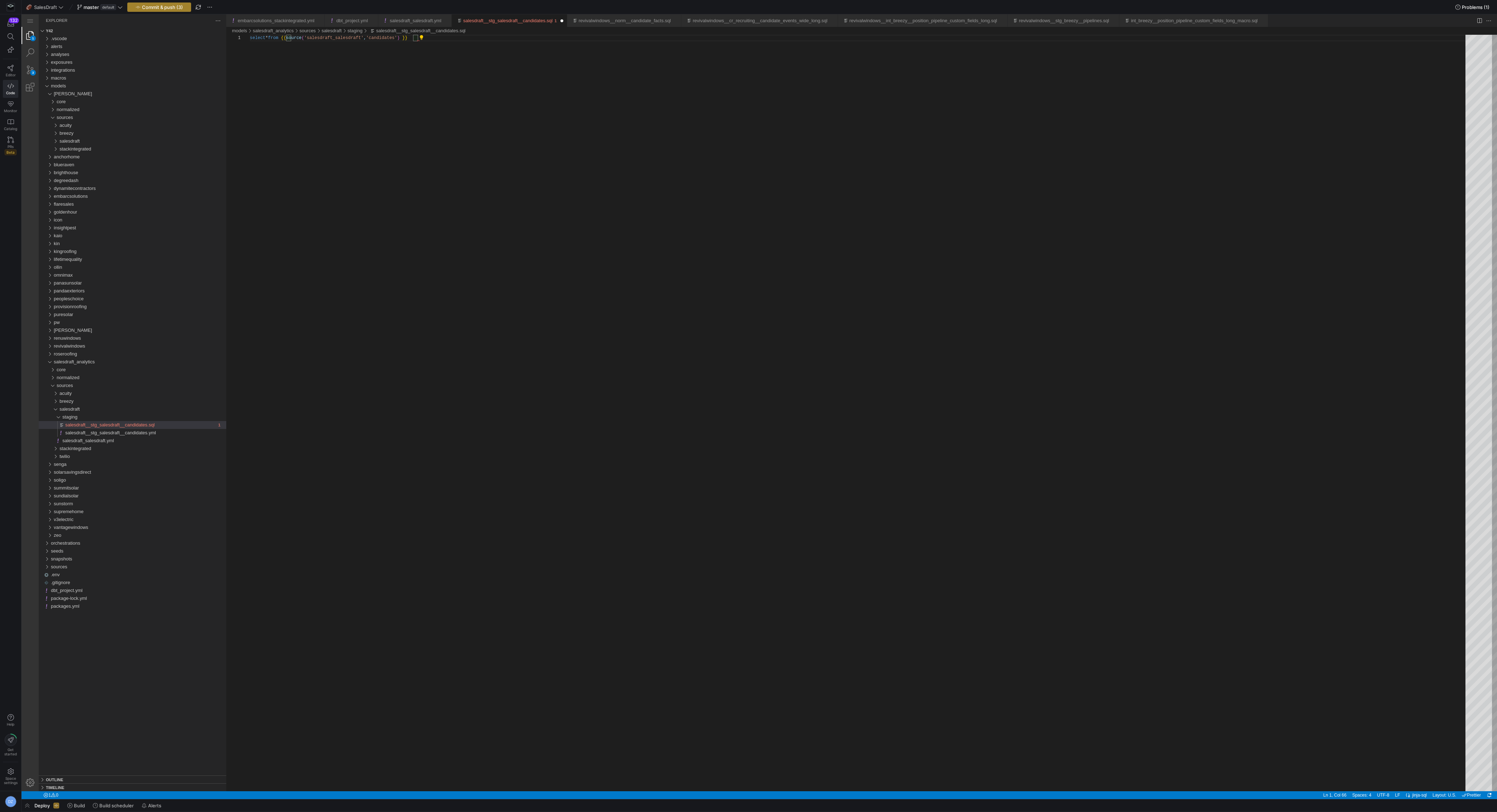
type textarea "select * from {{ source('salesdraft_salesdraft', 'candidates') }}"
click at [179, 10] on span "button" at bounding box center [159, 7] width 63 height 9
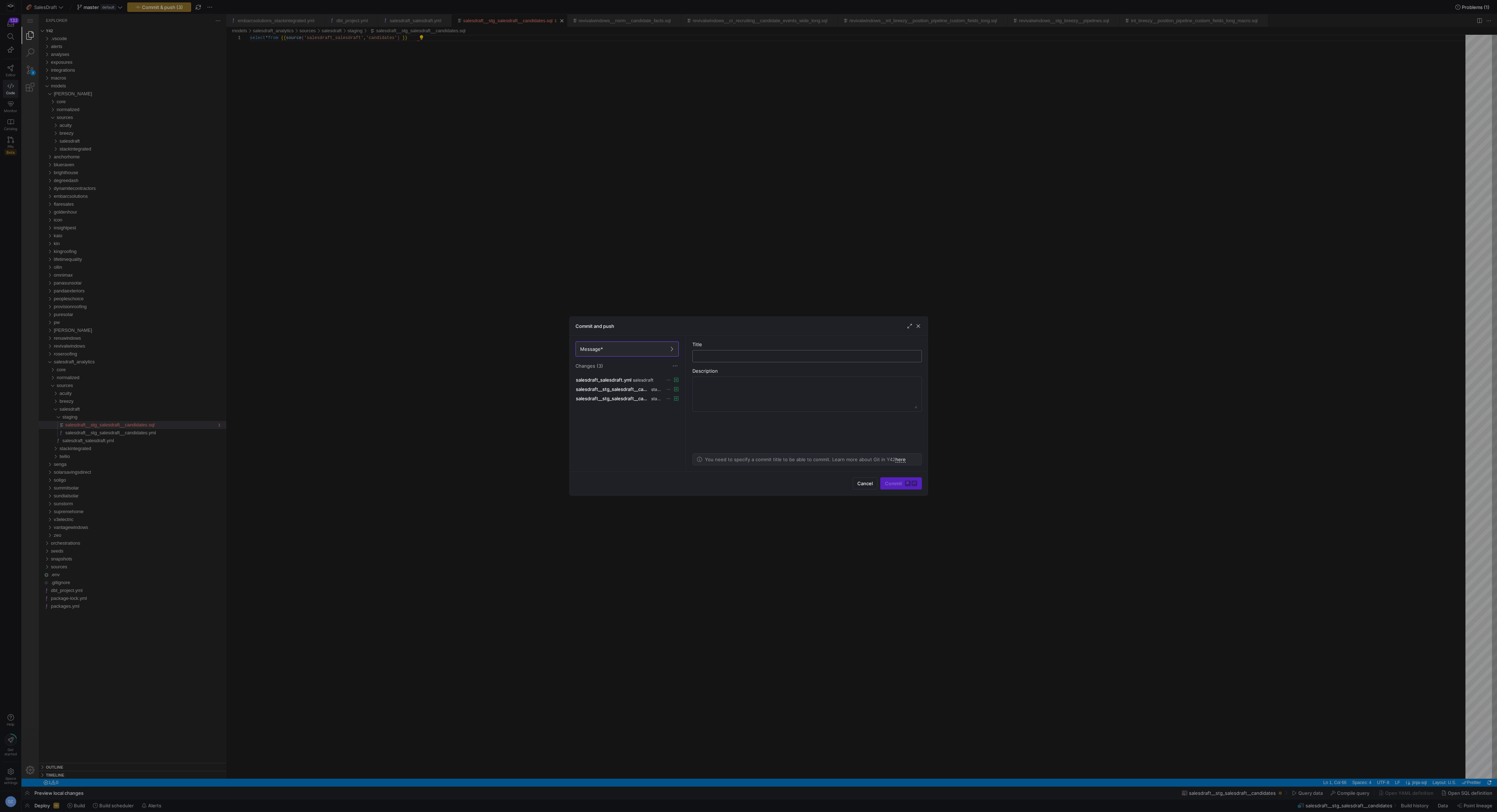
click at [745, 359] on div at bounding box center [807, 356] width 217 height 12
click at [746, 357] on input "text" at bounding box center [807, 356] width 217 height 6
type input "added all candidates"
click at [903, 481] on span "Commit ⌘ ⏎" at bounding box center [901, 483] width 33 height 6
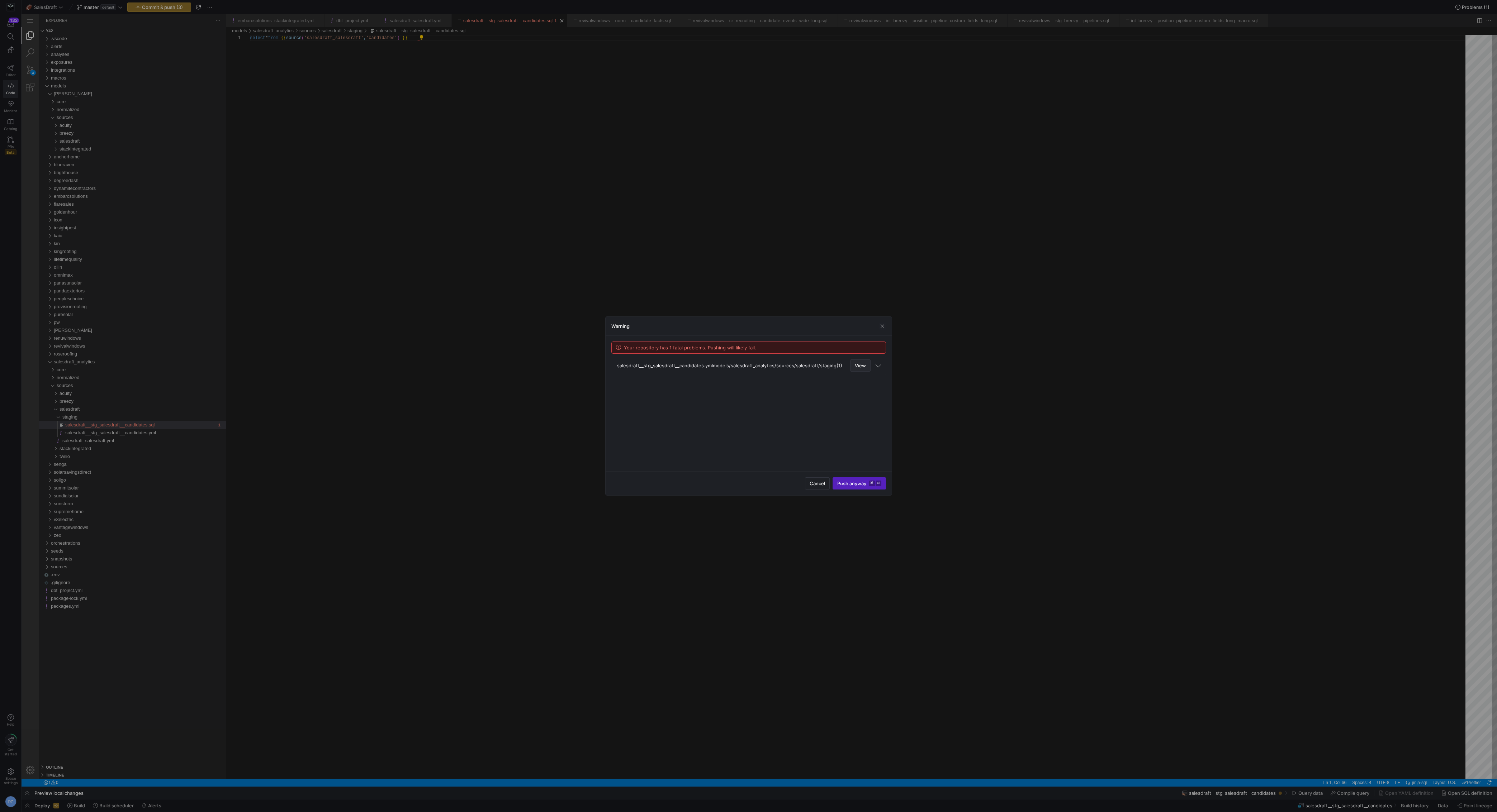
click at [856, 365] on span "View" at bounding box center [860, 365] width 11 height 6
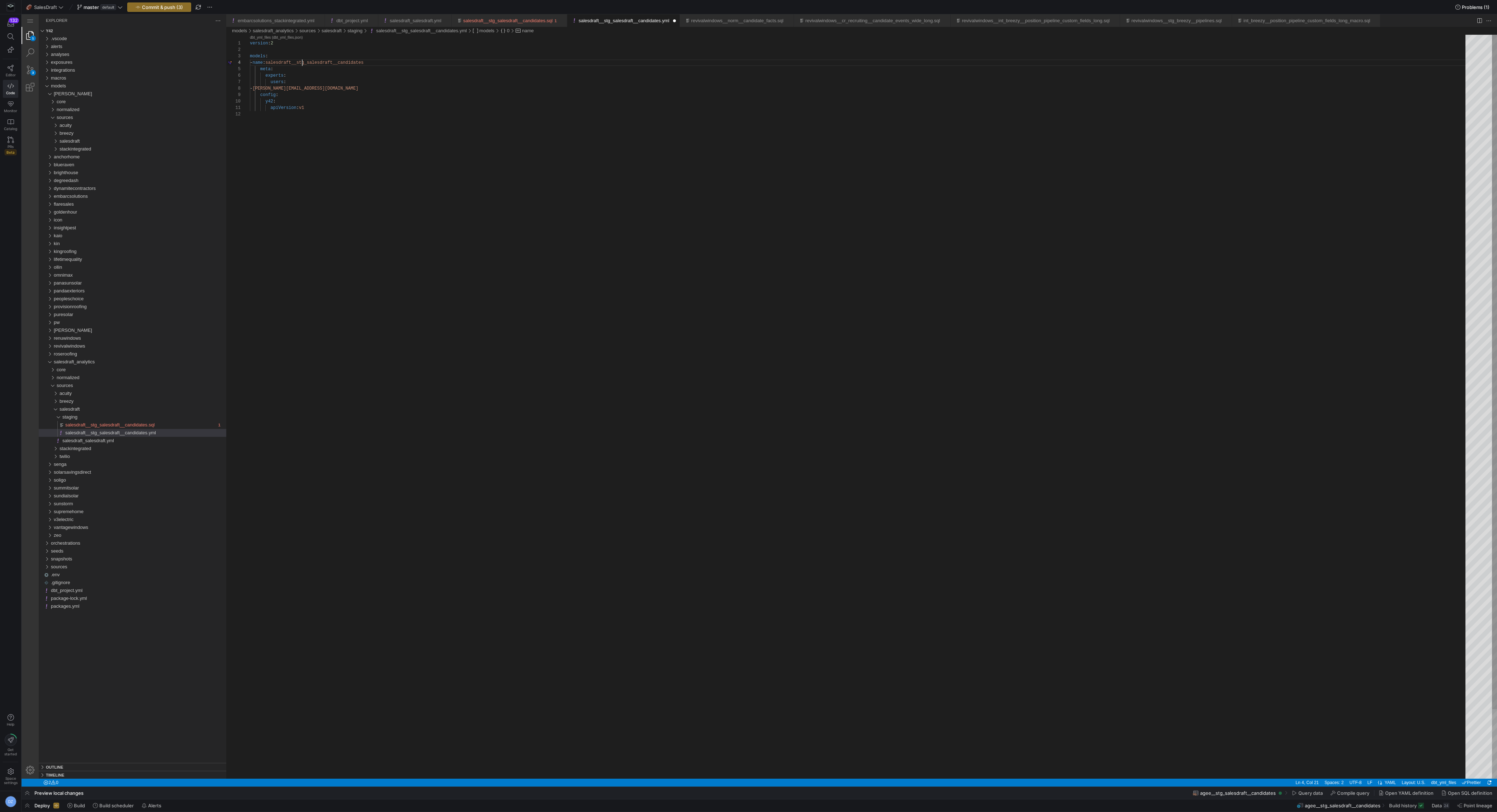
scroll to position [19, 52]
click at [336, 96] on div "version : 2 models : - name : salesdraft__stg_salesdraft__candidates meta : exp…" at bounding box center [860, 445] width 1220 height 820
type textarea "version: 2 models: - name: salesdraft__stg_salesdraft__candidates meta: experts…"
click at [174, 6] on span "Commit & push (3)" at bounding box center [162, 7] width 41 height 6
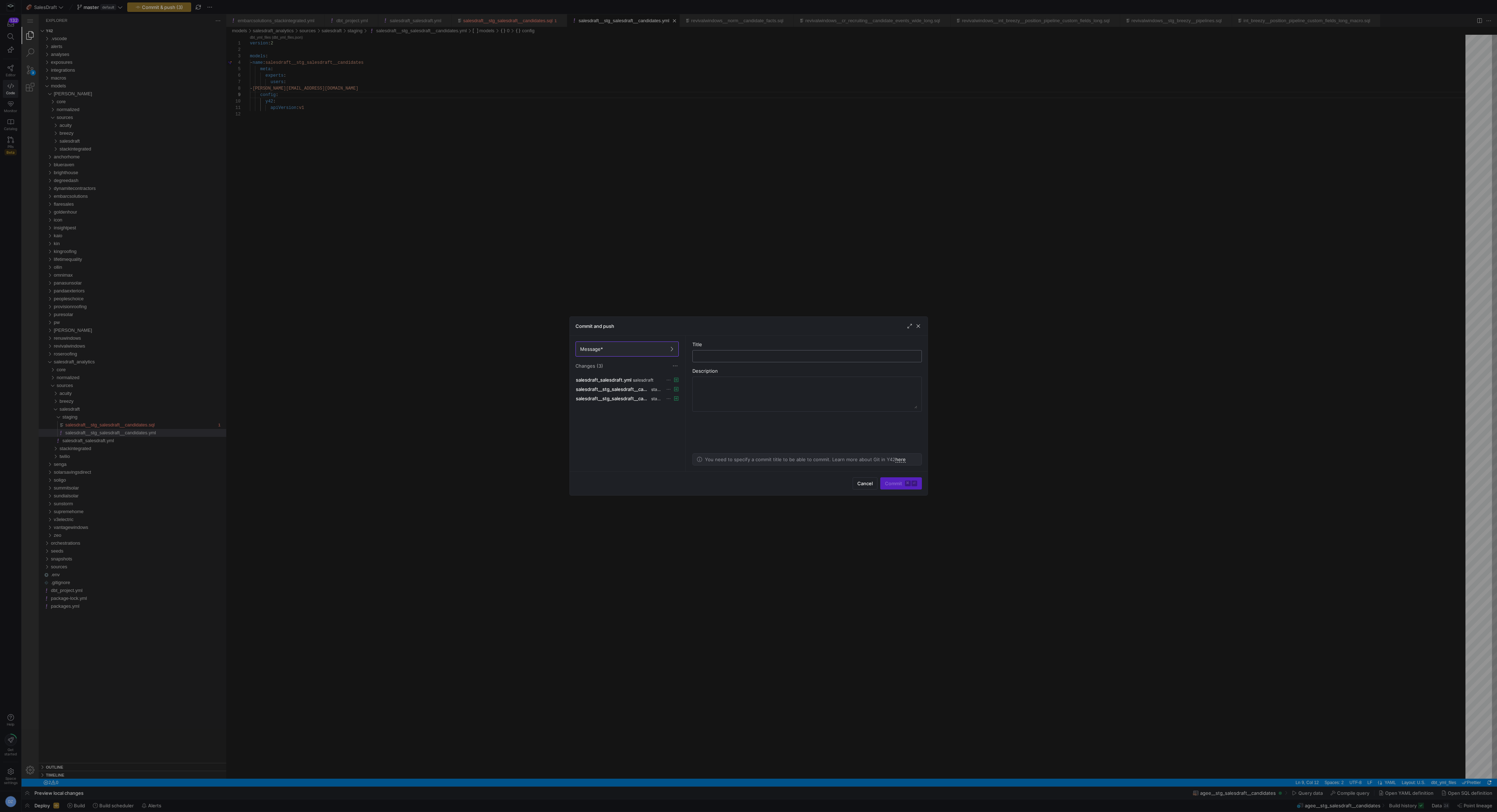
click at [761, 356] on input "text" at bounding box center [807, 356] width 217 height 6
type input "adededsae"
click at [908, 482] on kbd "⌘" at bounding box center [908, 483] width 6 height 6
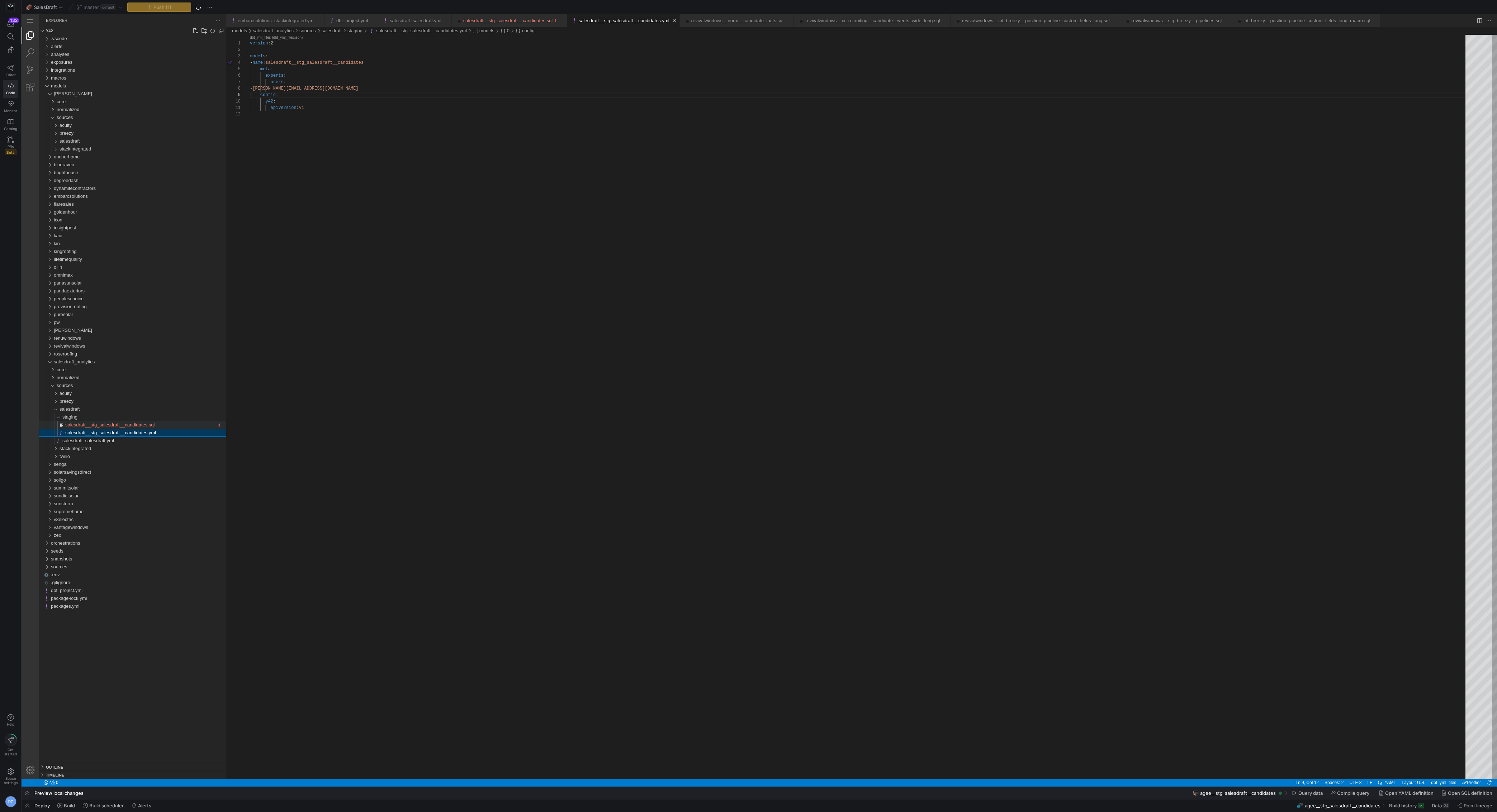
click at [116, 423] on span "salesdraft__stg_salesdraft__candidates.sql" at bounding box center [110, 425] width 89 height 5
click at [64, 805] on span "Build" at bounding box center [69, 806] width 11 height 6
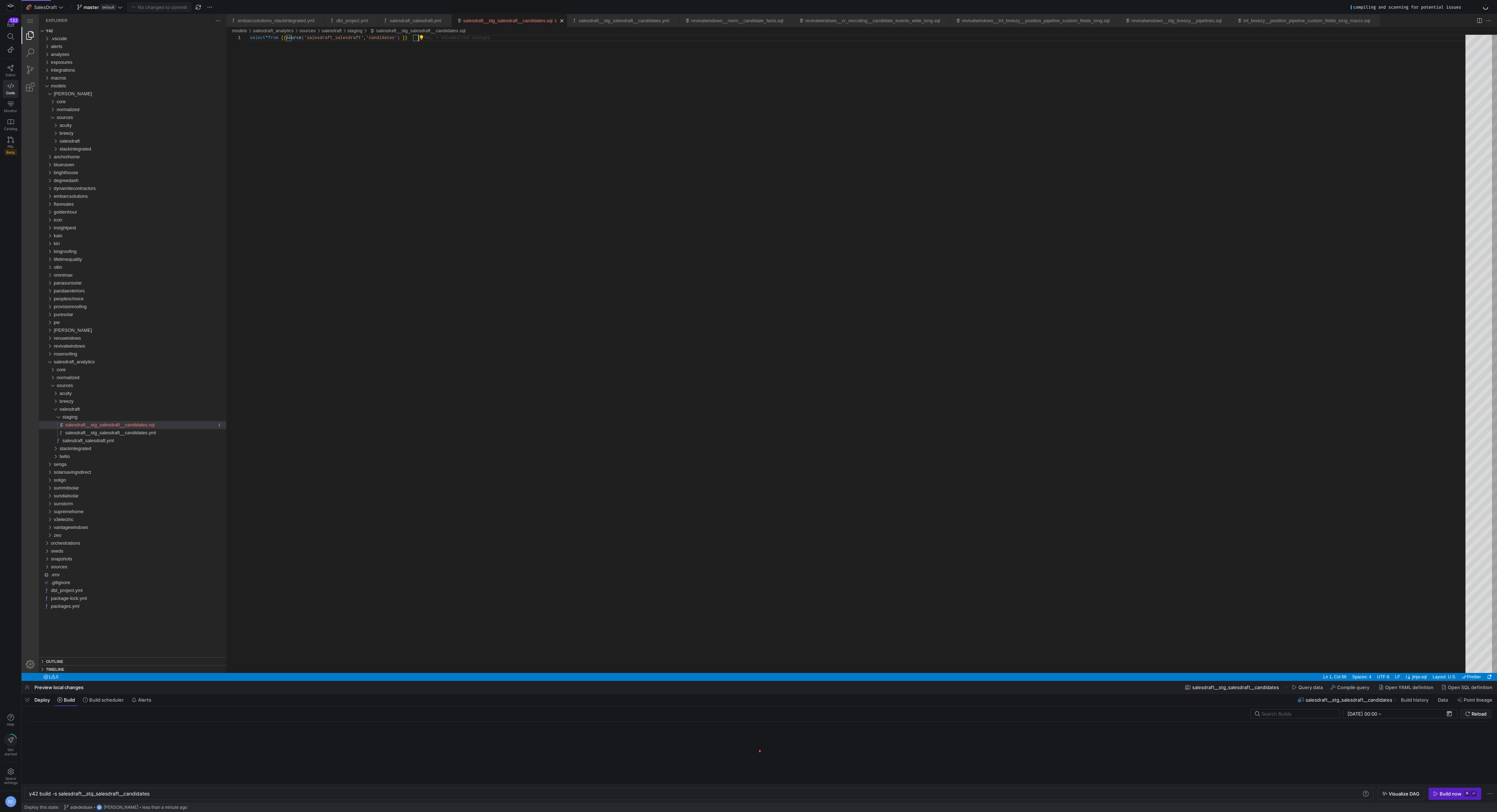
scroll to position [0, 121]
click at [1470, 795] on y42-keyboard-shortcut "⌘ ⏎" at bounding box center [1470, 794] width 12 height 6
click at [1038, 398] on div "select * from {{ source ( 'salesdraft_salesdraft' , 'candidates' ) }}" at bounding box center [860, 354] width 1220 height 638
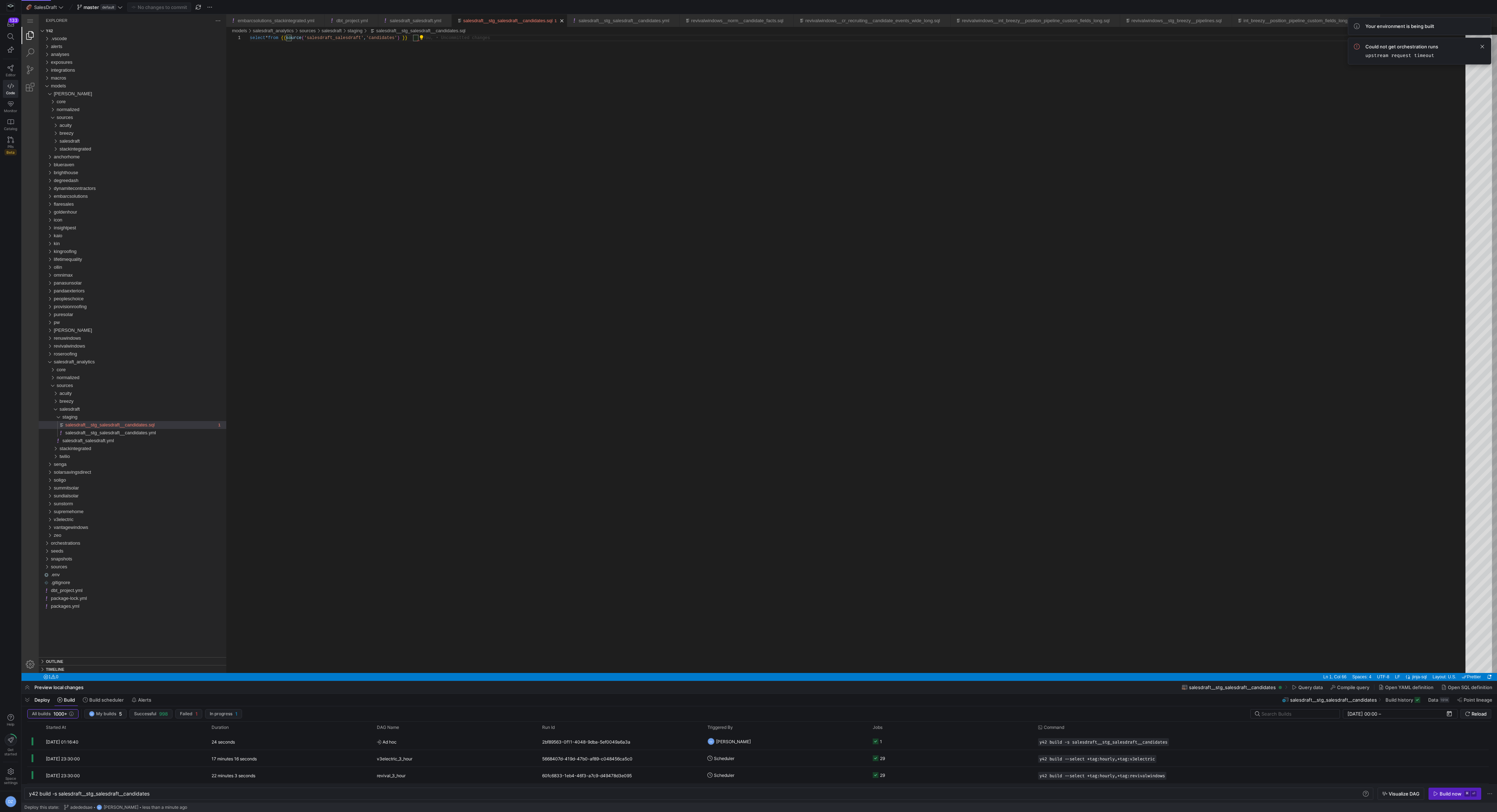
click at [568, 442] on div "select * from {{ source ( 'salesdraft_salesdraft' , 'candidates' ) }}" at bounding box center [860, 354] width 1220 height 638
click at [557, 410] on div "select * from {{ source ( 'salesdraft_salesdraft' , 'candidates' ) }}" at bounding box center [860, 354] width 1220 height 638
